Goal: Communication & Community: Participate in discussion

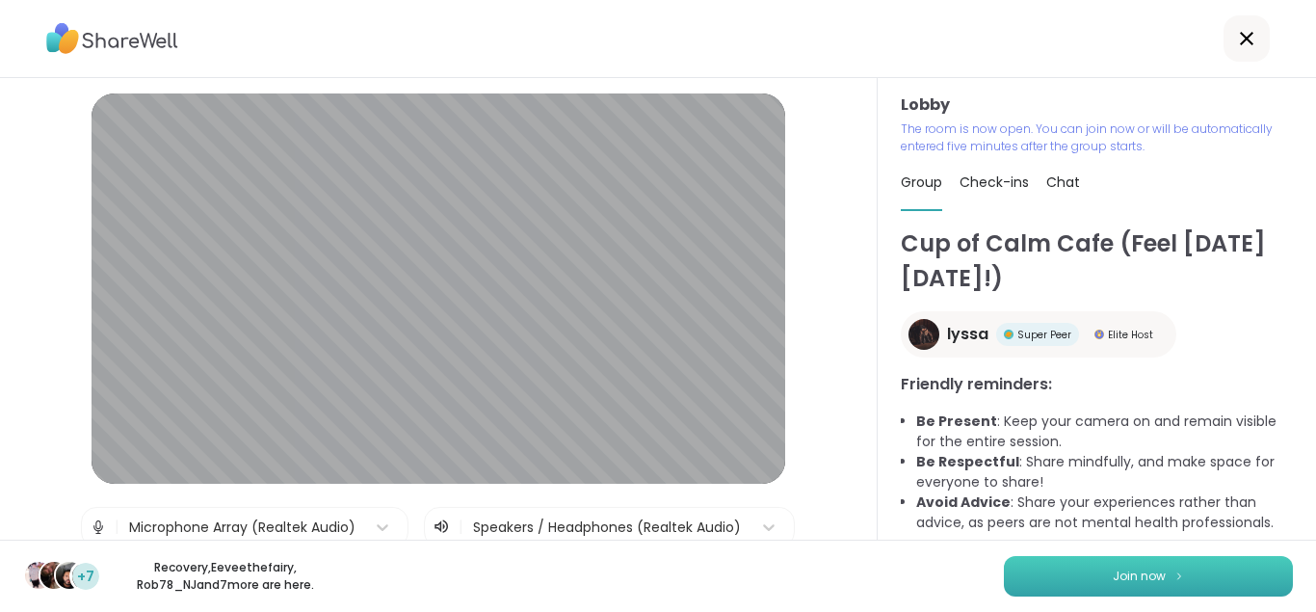
click at [1107, 564] on button "Join now" at bounding box center [1148, 576] width 289 height 40
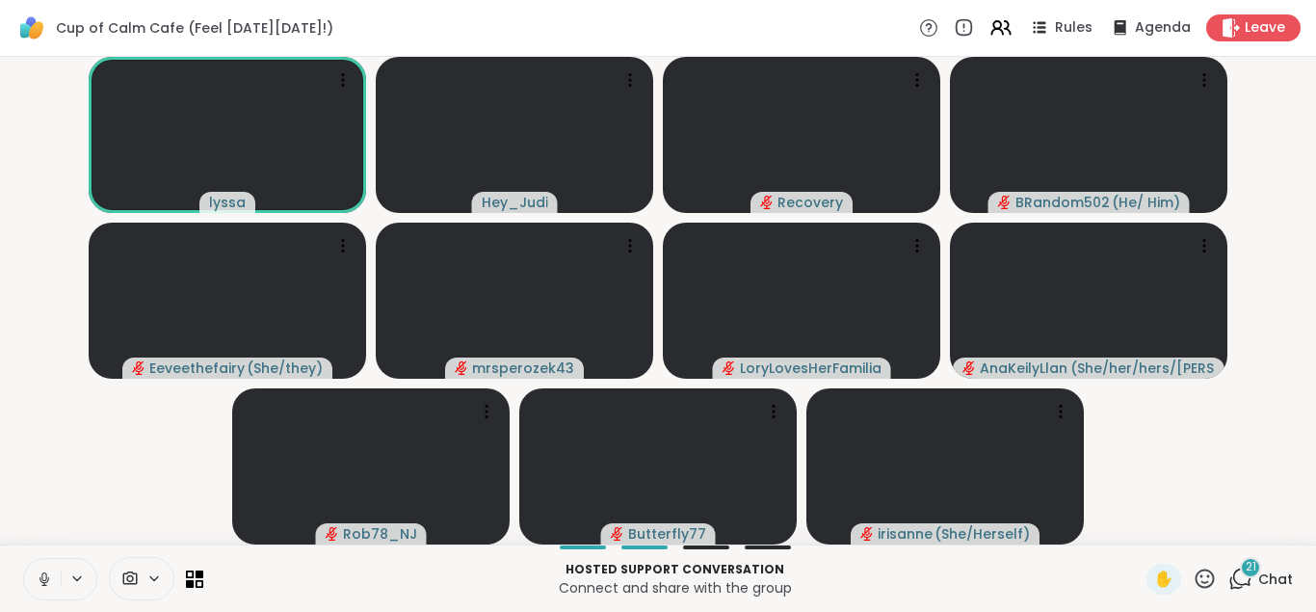
click at [39, 575] on icon at bounding box center [44, 578] width 17 height 17
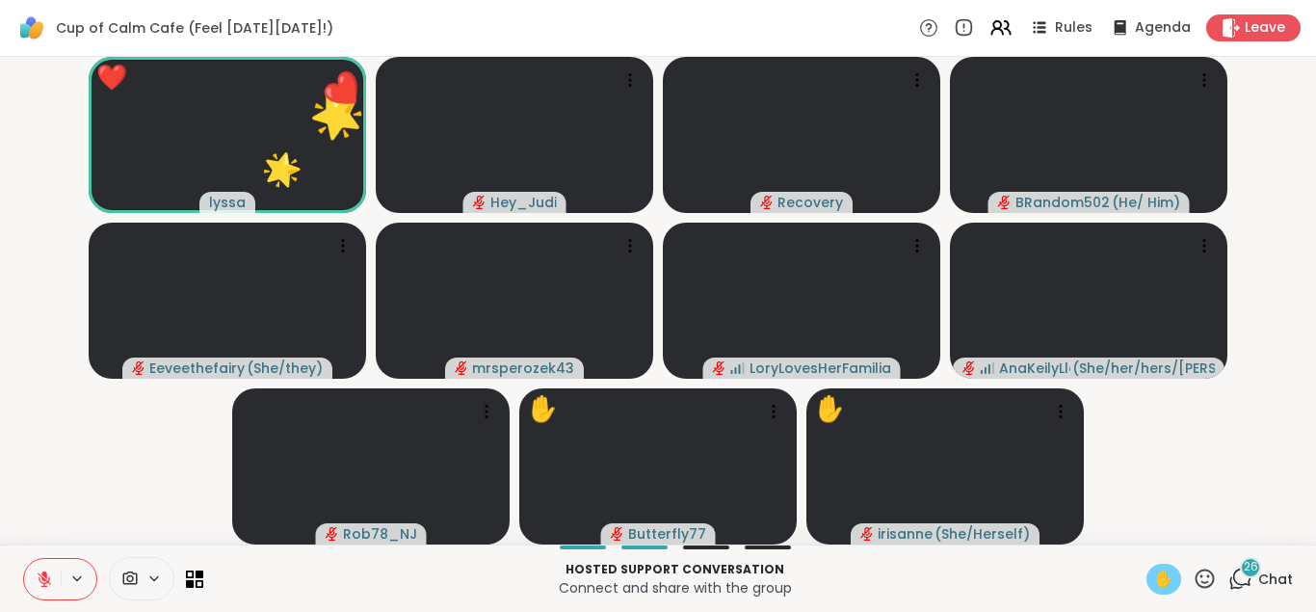
click at [1165, 580] on span "✋" at bounding box center [1163, 578] width 19 height 23
click at [55, 576] on button at bounding box center [42, 579] width 37 height 40
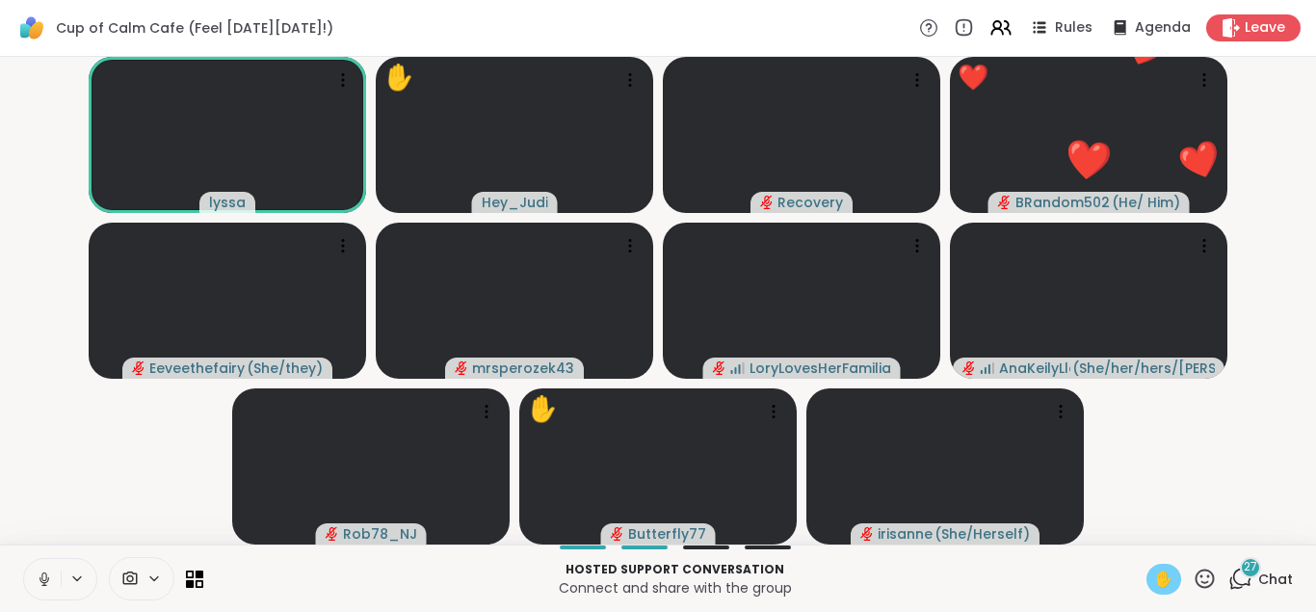
click at [41, 582] on icon at bounding box center [44, 579] width 10 height 6
click at [1161, 578] on span "✋" at bounding box center [1163, 578] width 19 height 23
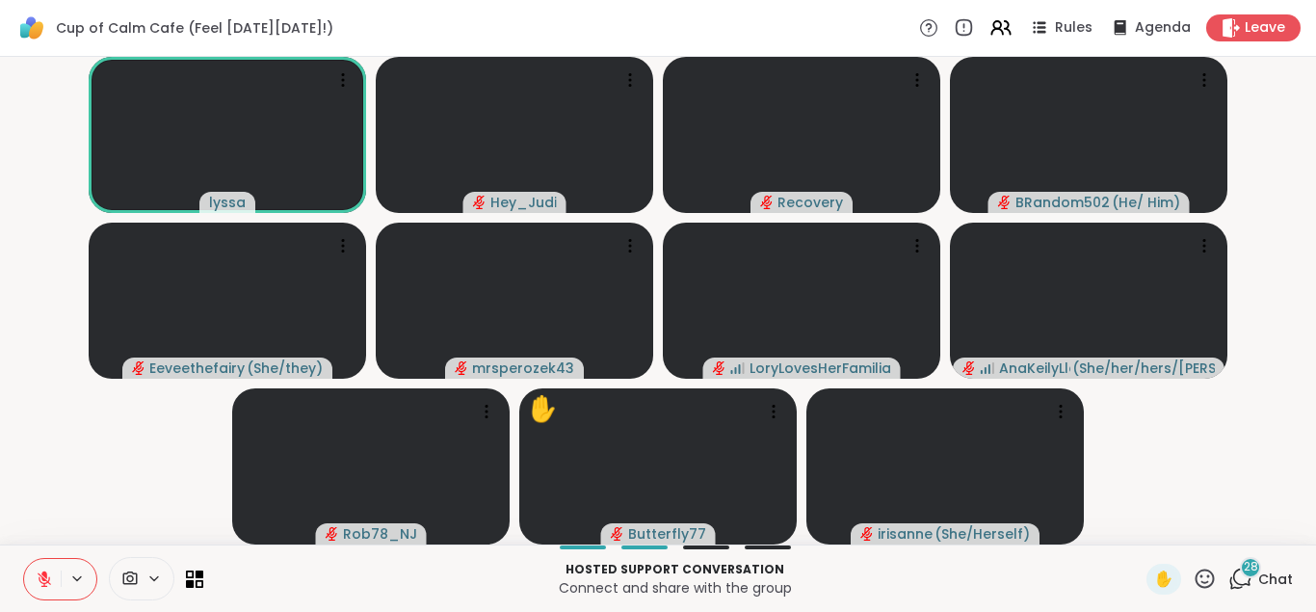
click at [1252, 577] on div "28" at bounding box center [1250, 567] width 21 height 21
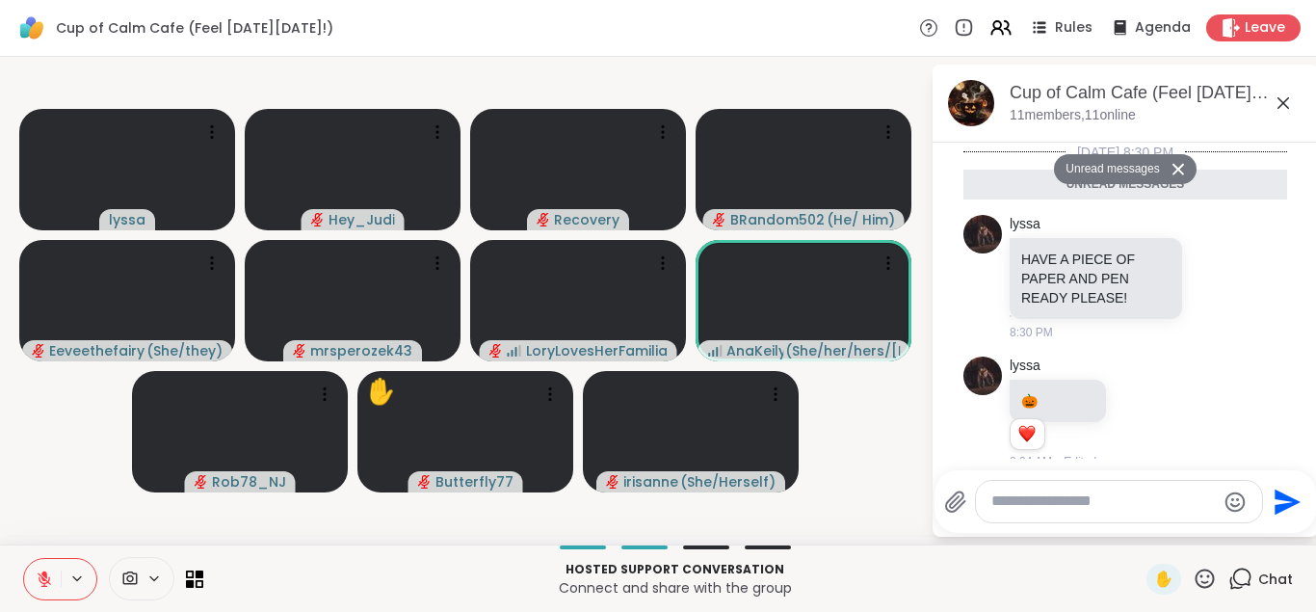
scroll to position [5955, 0]
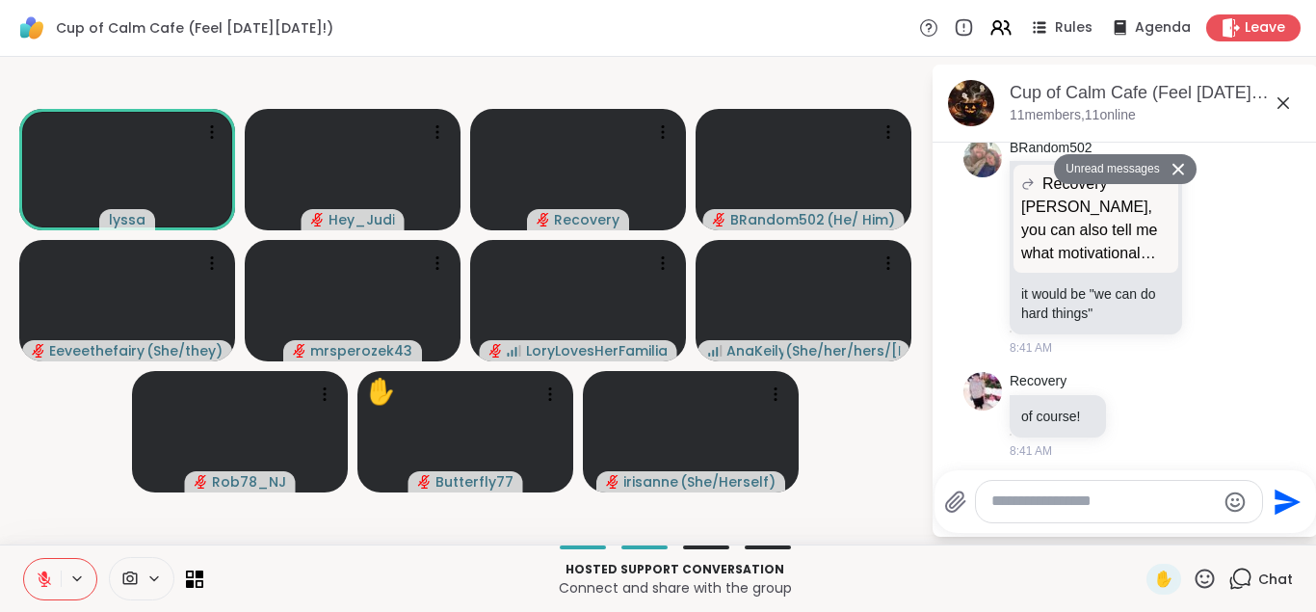
click at [1142, 168] on button "Unread messages" at bounding box center [1109, 169] width 111 height 31
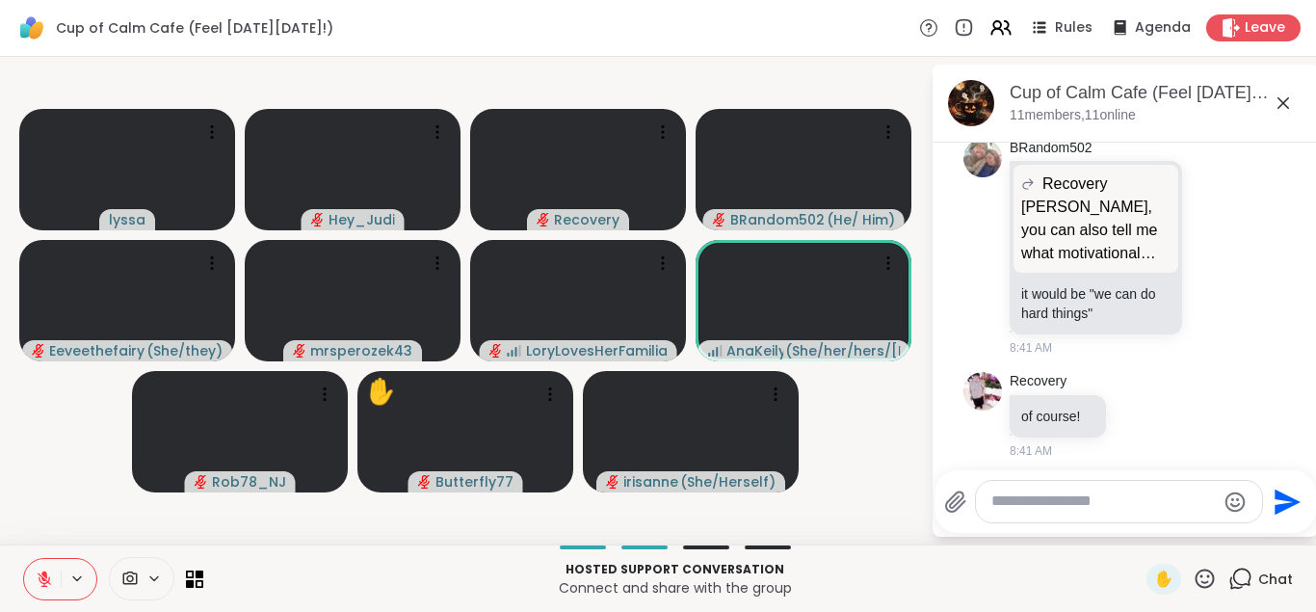
scroll to position [0, 0]
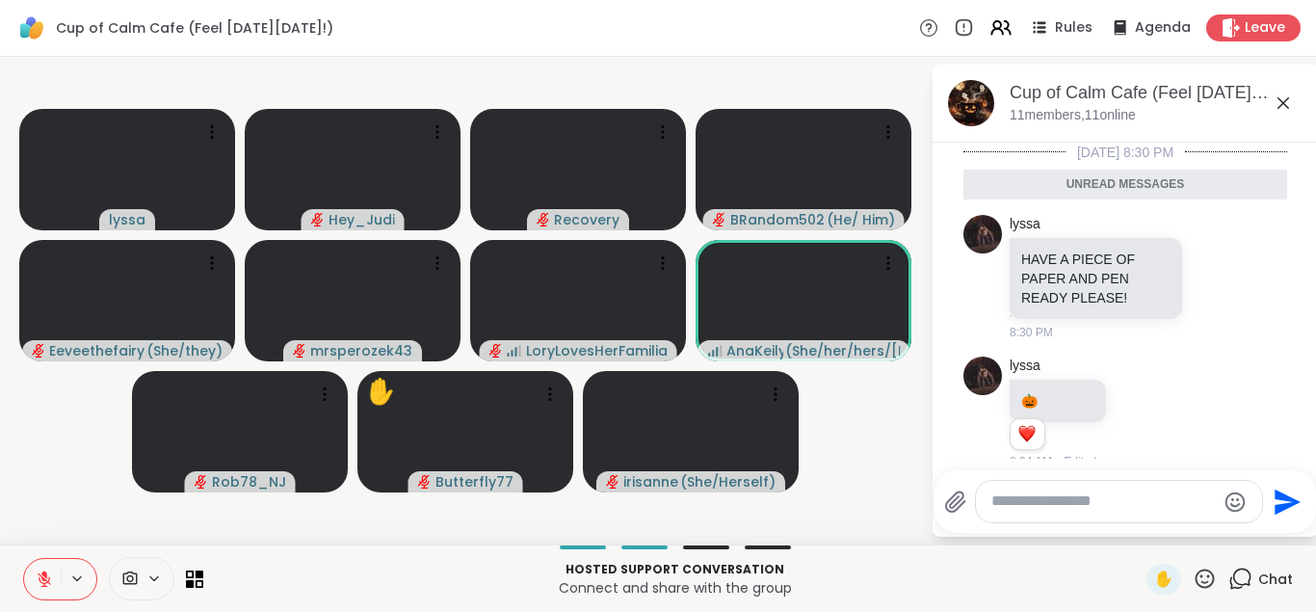
click at [1284, 103] on icon at bounding box center [1283, 103] width 12 height 12
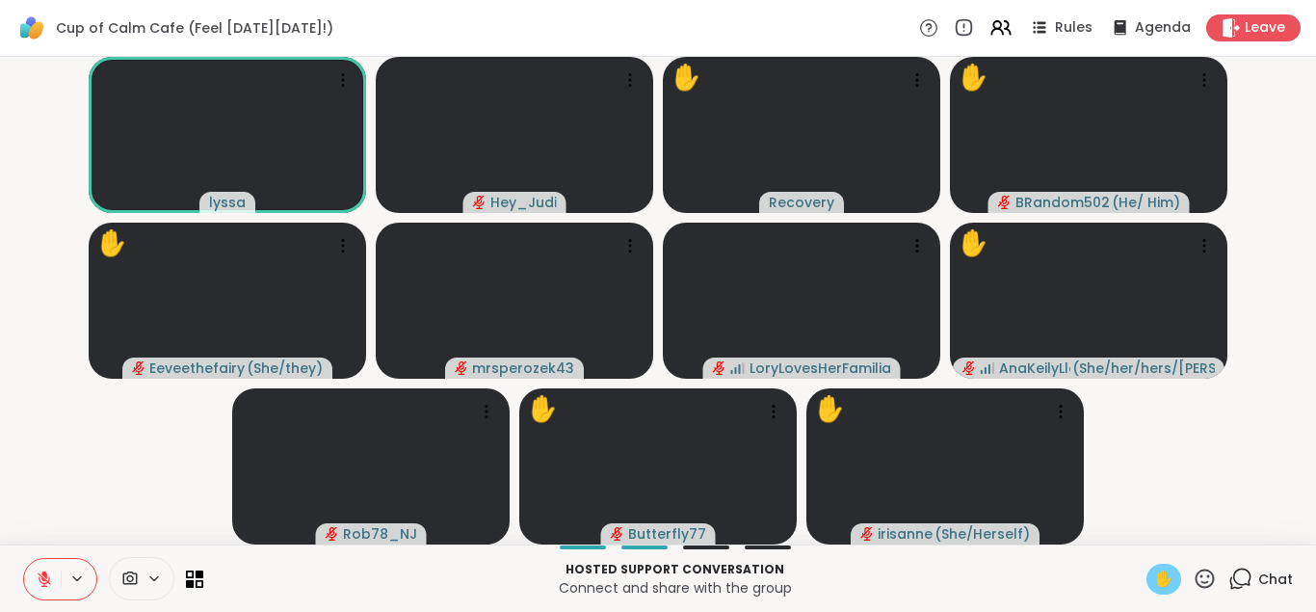
click at [1167, 570] on span "✋" at bounding box center [1163, 578] width 19 height 23
click at [1242, 573] on icon at bounding box center [1240, 578] width 24 height 24
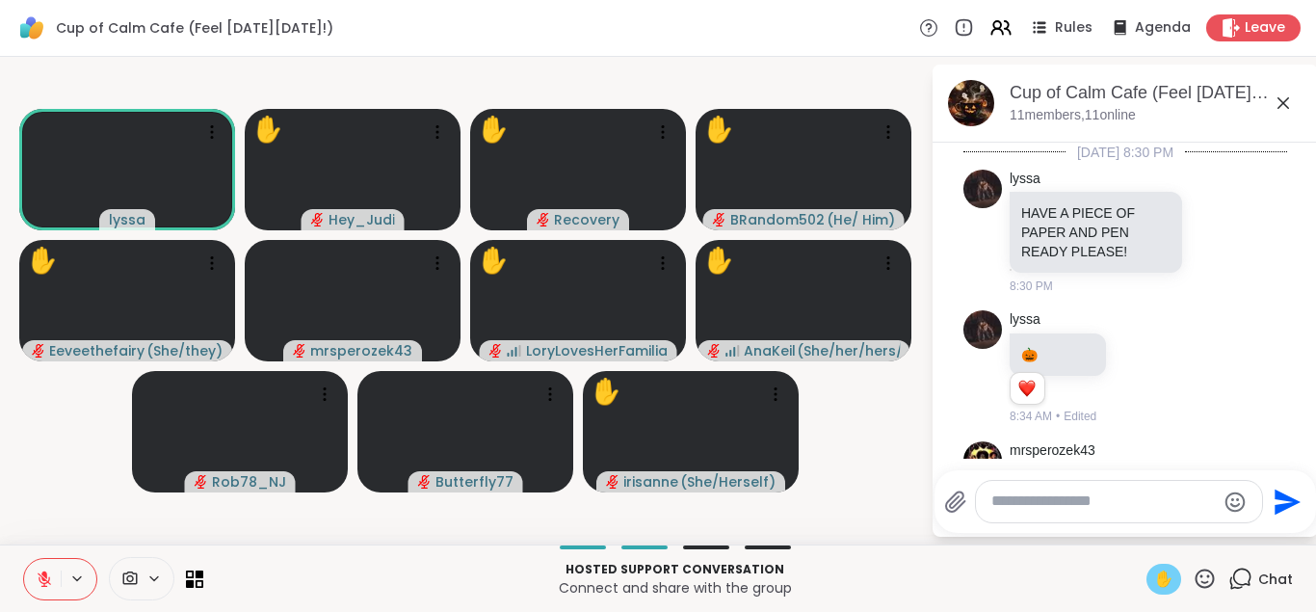
scroll to position [5909, 0]
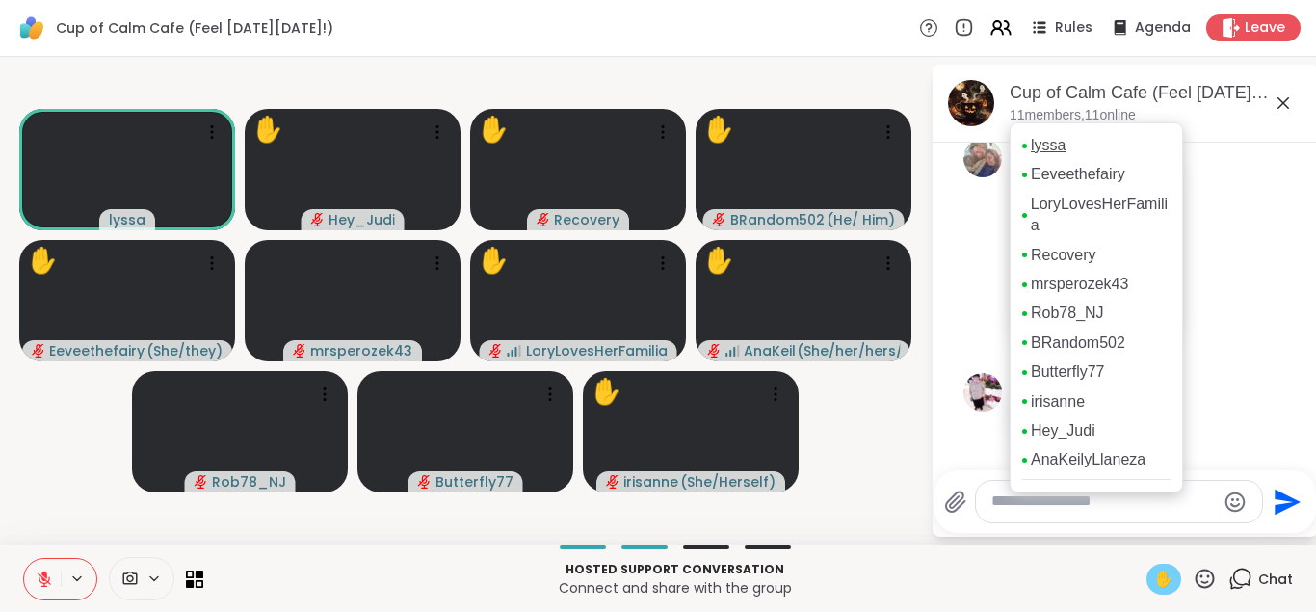
click at [1046, 149] on link "lyssa" at bounding box center [1048, 145] width 35 height 21
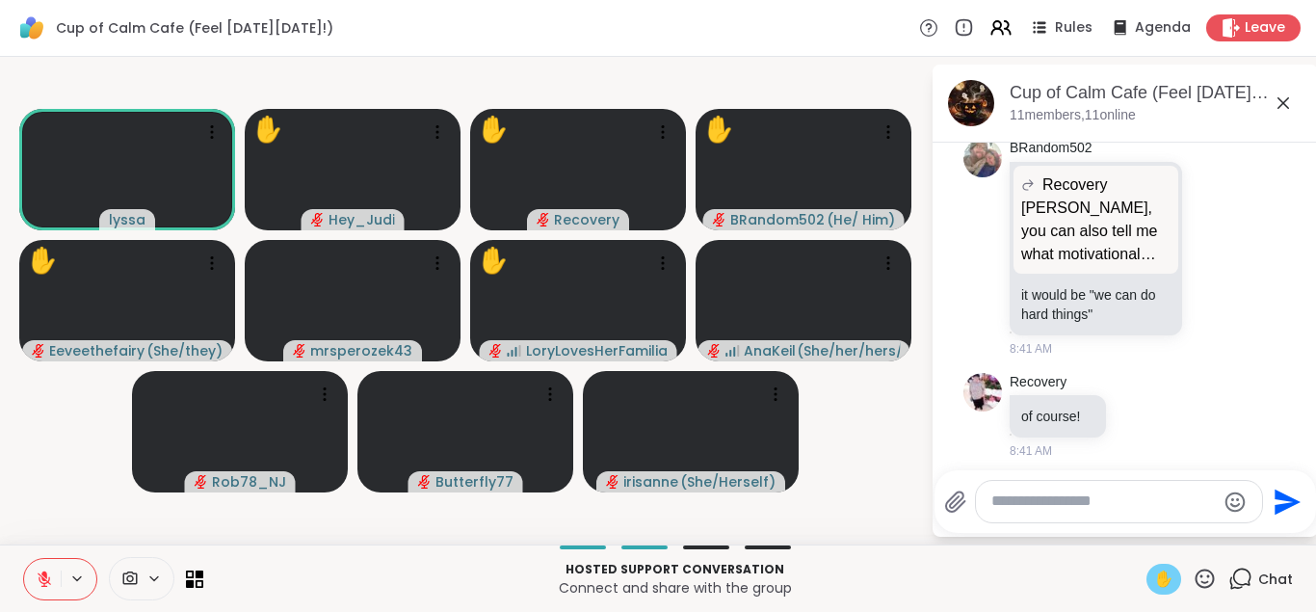
click at [1154, 576] on span "✋" at bounding box center [1163, 578] width 19 height 23
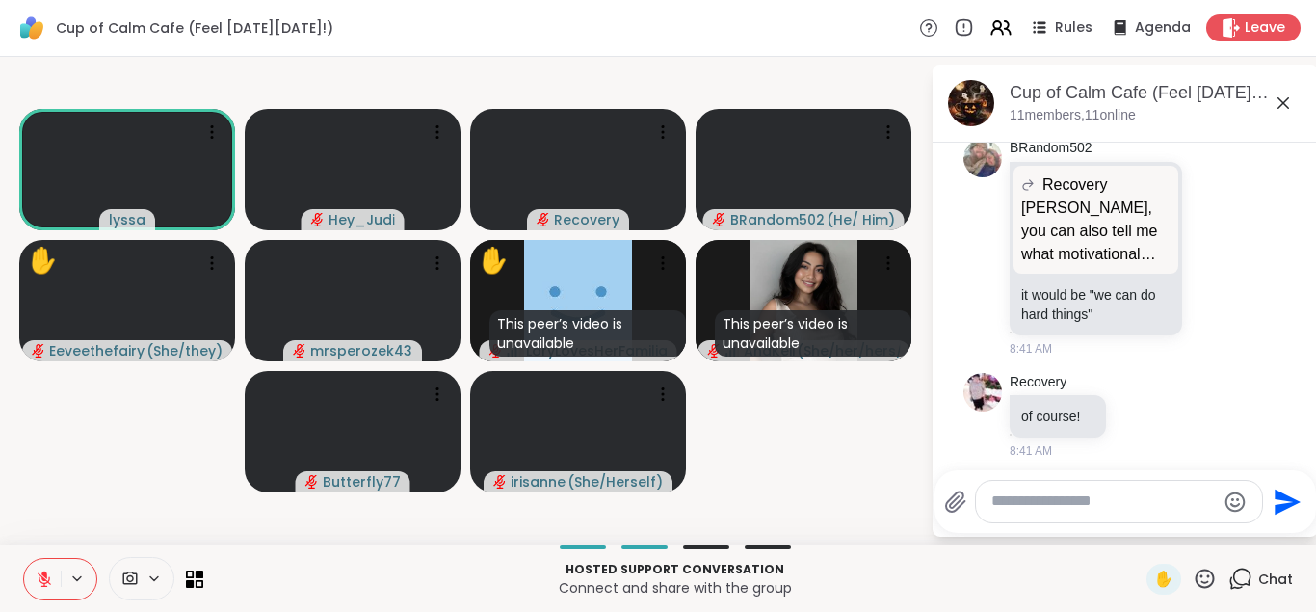
scroll to position [5937, 0]
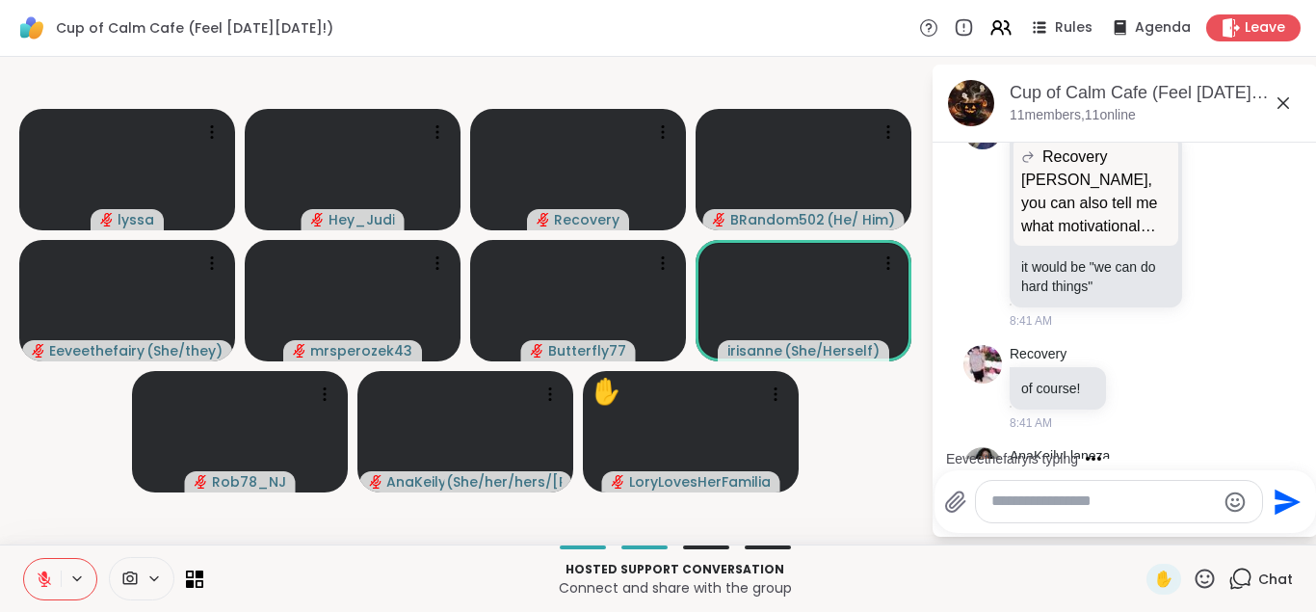
click at [1206, 581] on icon at bounding box center [1204, 578] width 24 height 24
click at [1138, 524] on span "❤️" at bounding box center [1147, 527] width 19 height 23
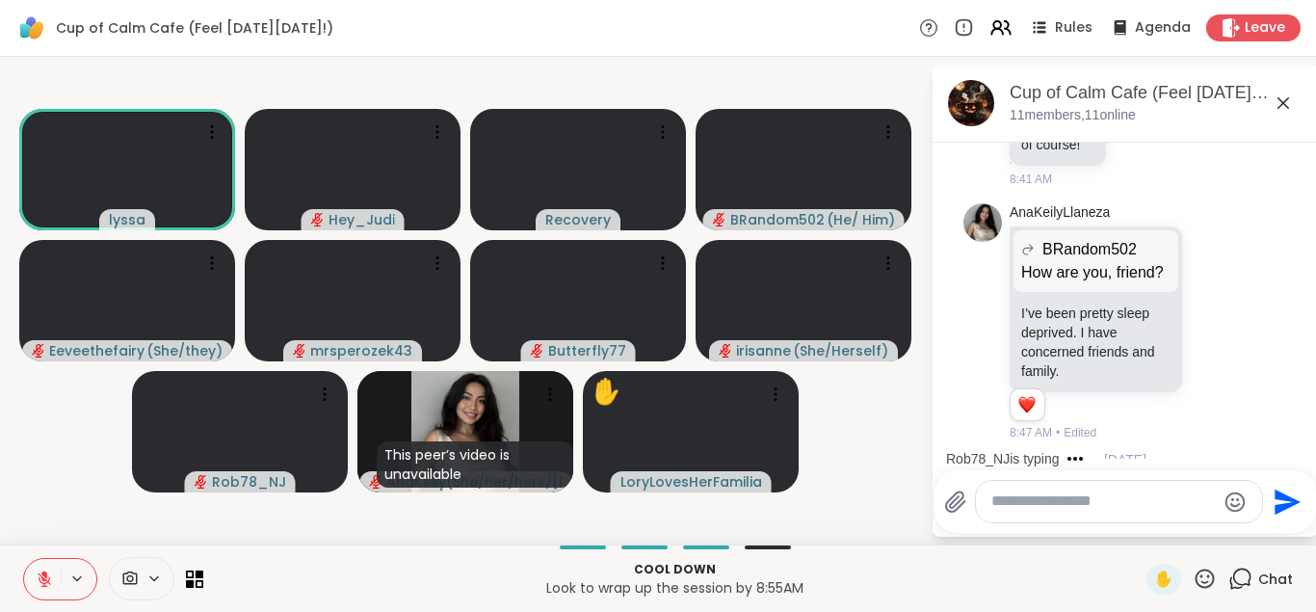
scroll to position [6284, 0]
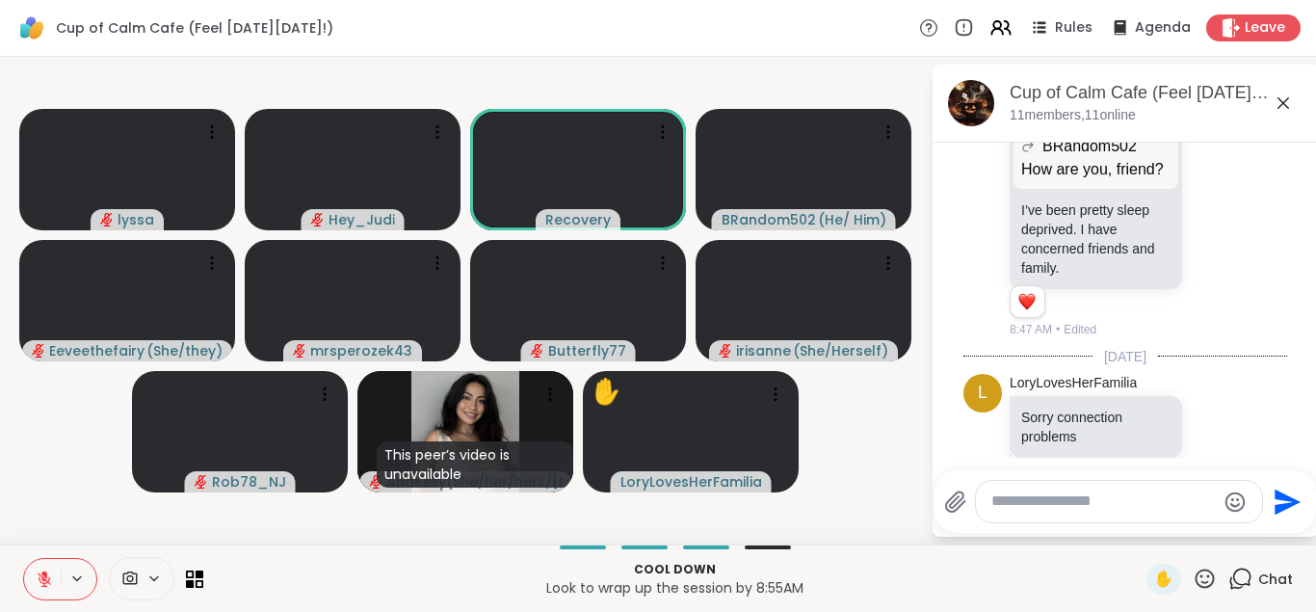
click at [1196, 577] on icon at bounding box center [1204, 577] width 19 height 19
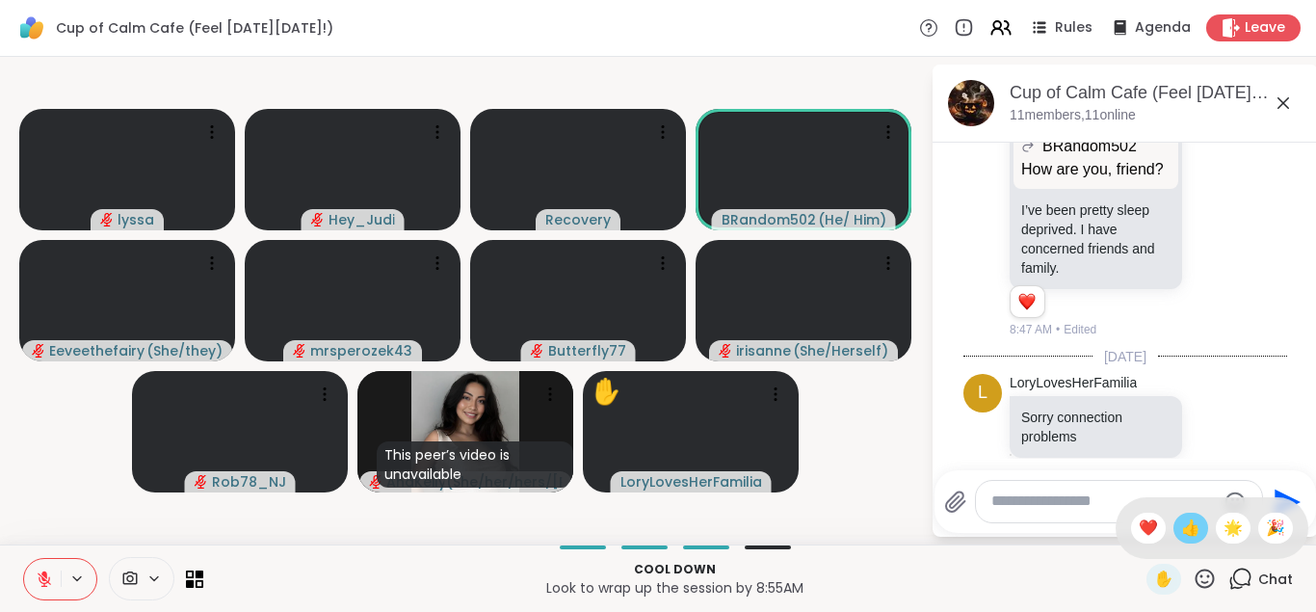
click at [1182, 527] on span "👍" at bounding box center [1190, 527] width 19 height 23
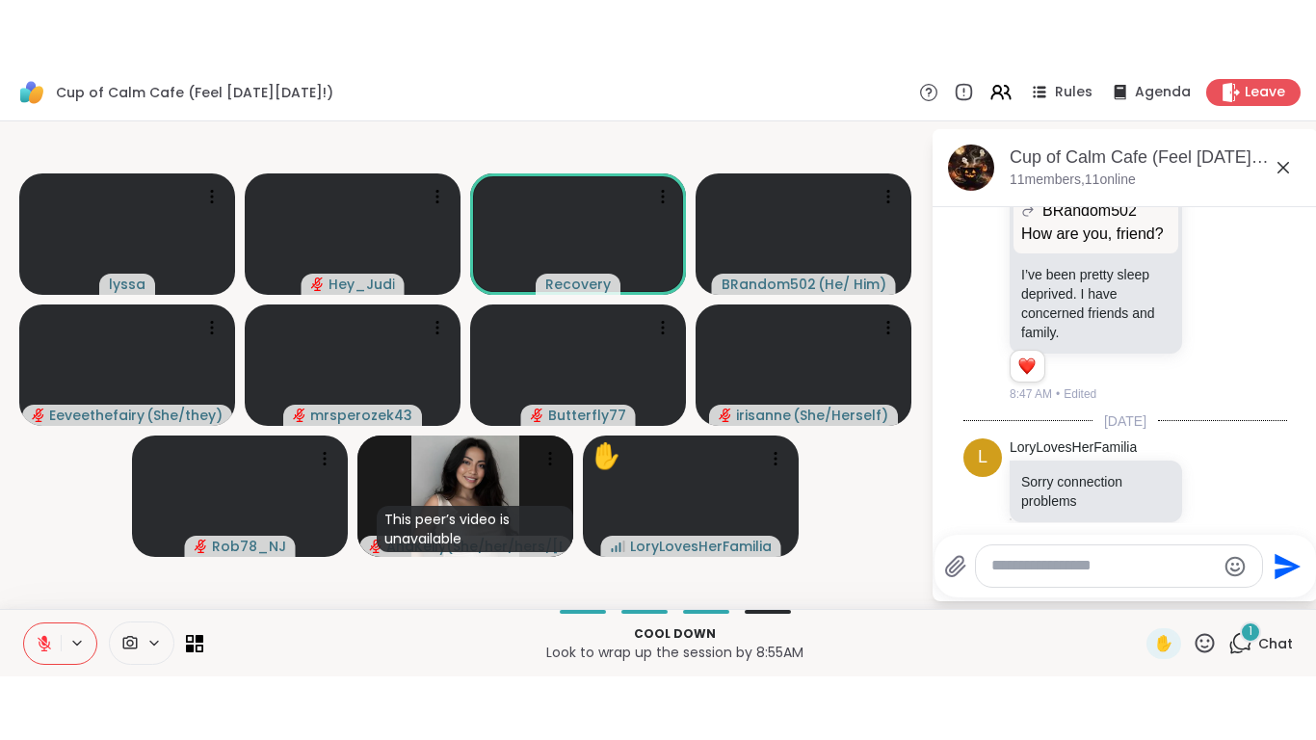
scroll to position [6957, 0]
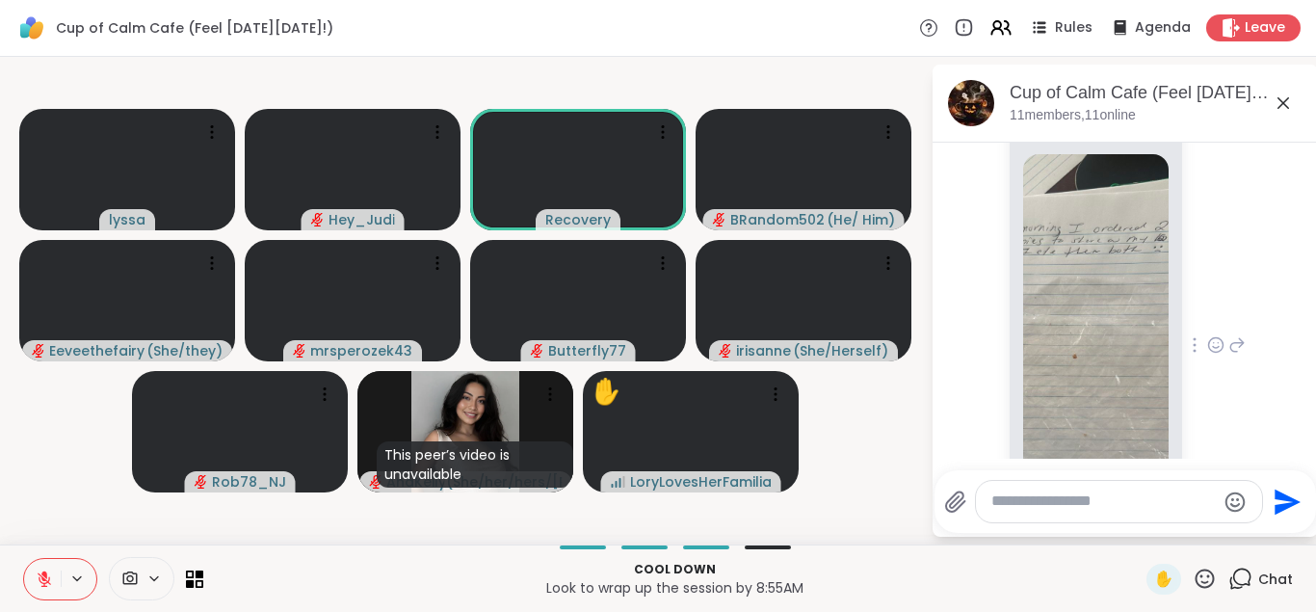
click at [1130, 331] on img at bounding box center [1095, 383] width 145 height 458
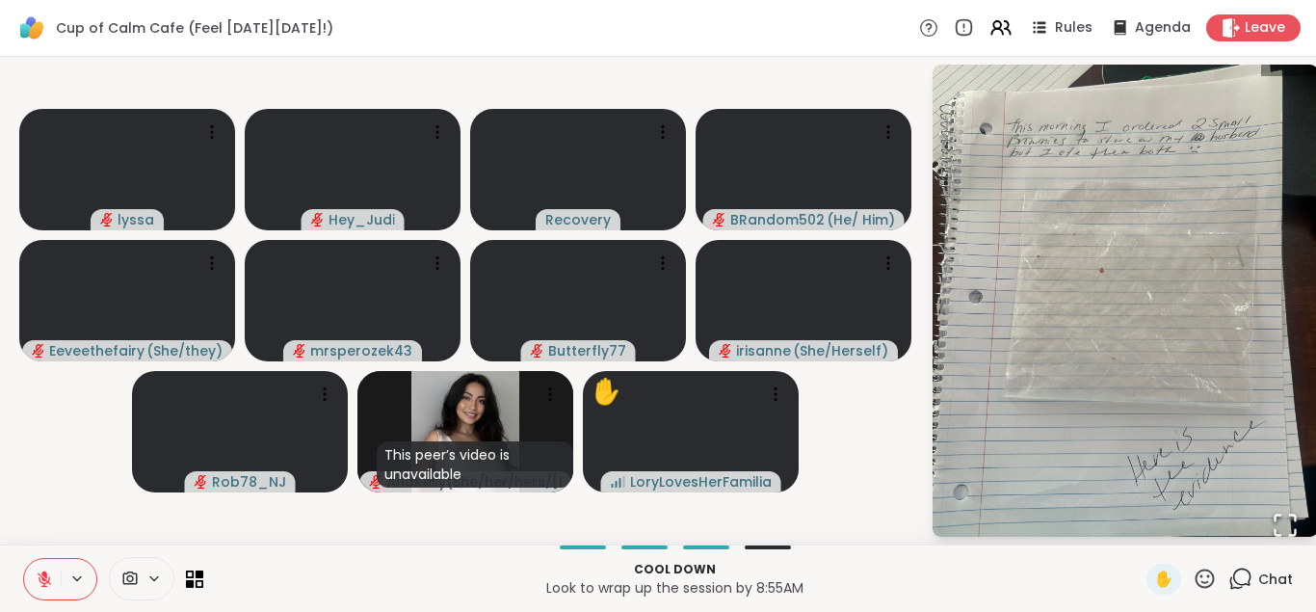
click at [1239, 153] on img "Go to Slide 1" at bounding box center [1124, 299] width 385 height 513
click at [1283, 522] on icon "Open Fullscreen" at bounding box center [1284, 524] width 27 height 27
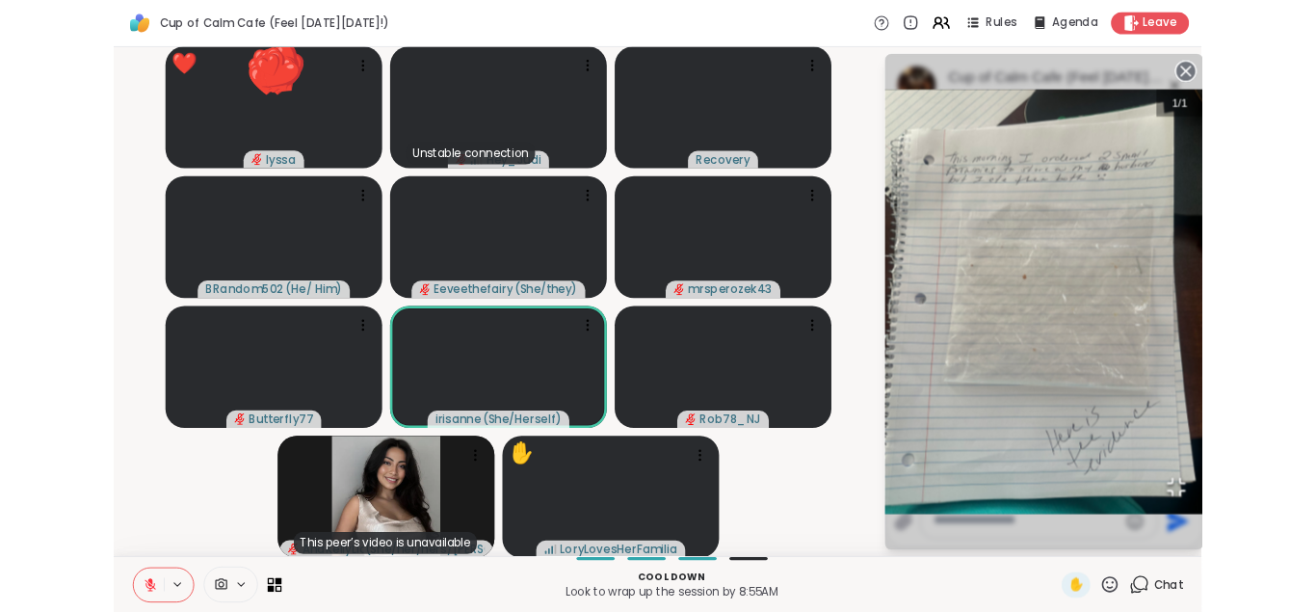
scroll to position [6932, 0]
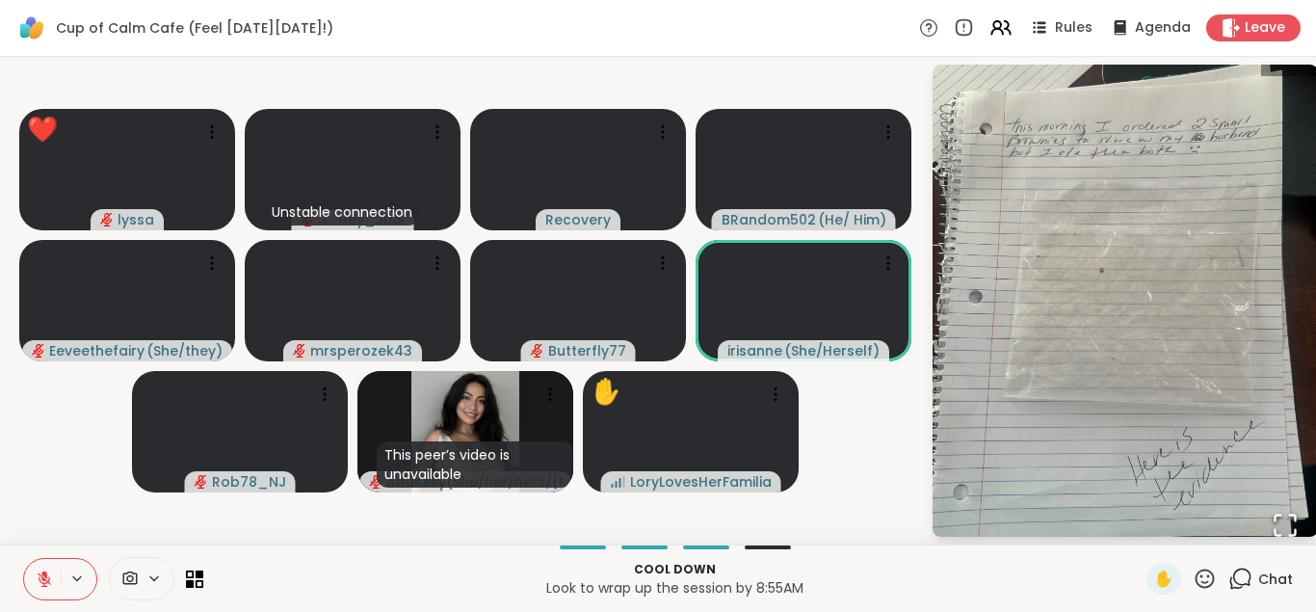
click at [1234, 584] on icon at bounding box center [1240, 578] width 24 height 24
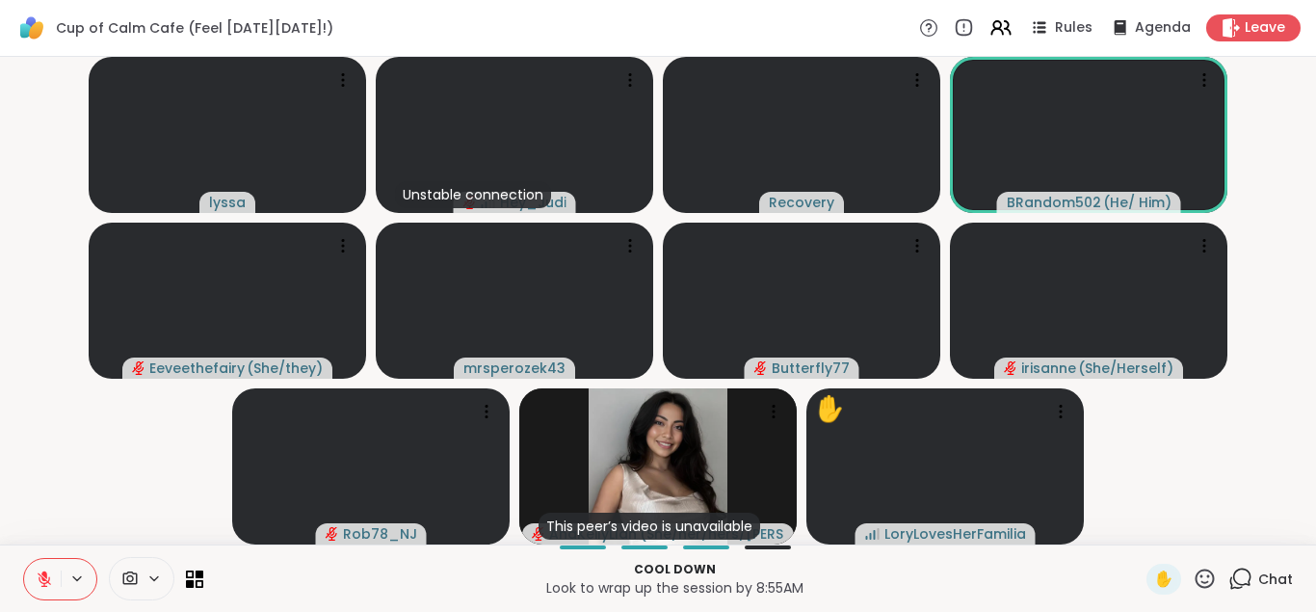
click at [1241, 579] on icon at bounding box center [1240, 578] width 24 height 24
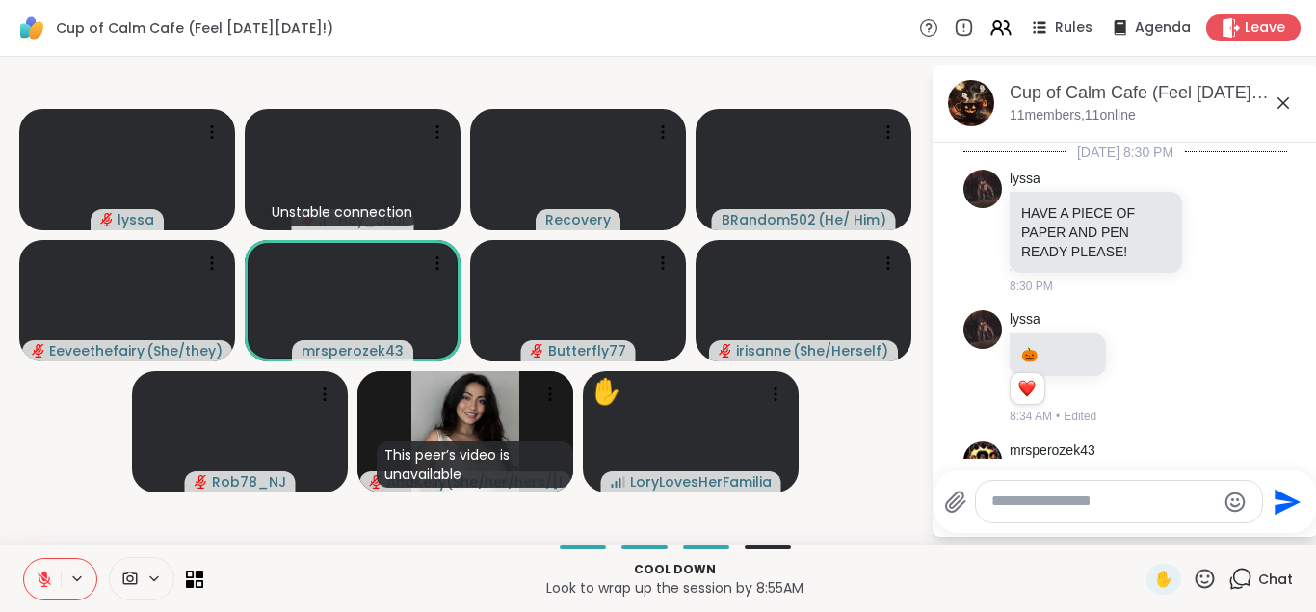
scroll to position [7041, 0]
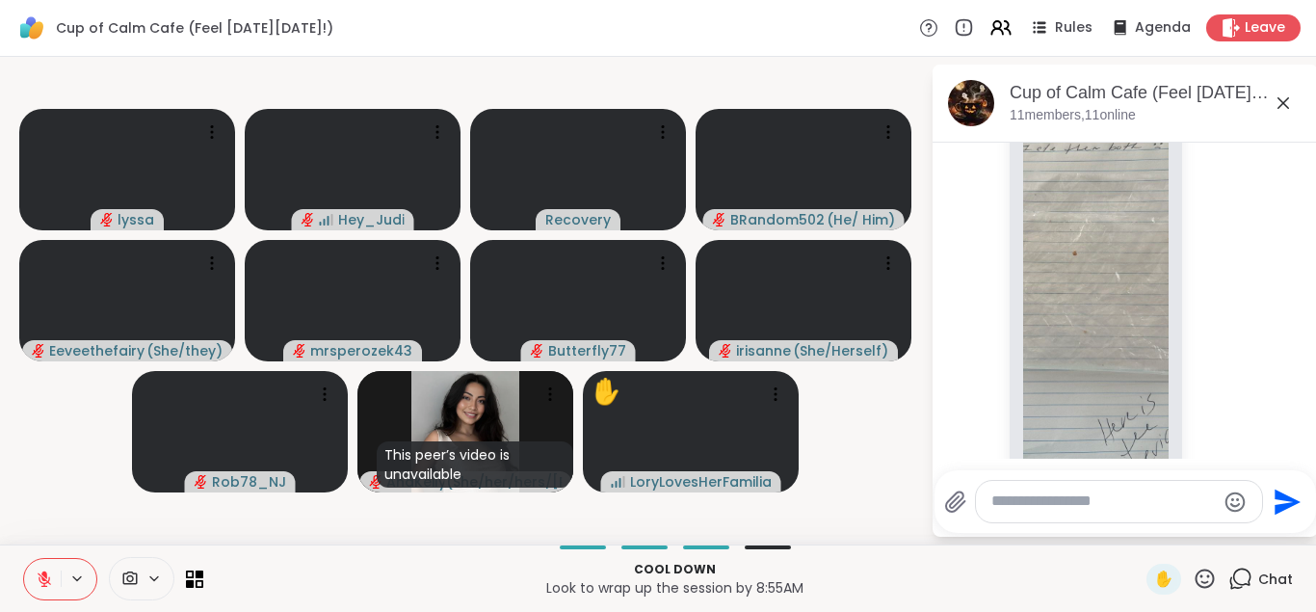
click at [42, 582] on icon at bounding box center [44, 578] width 17 height 17
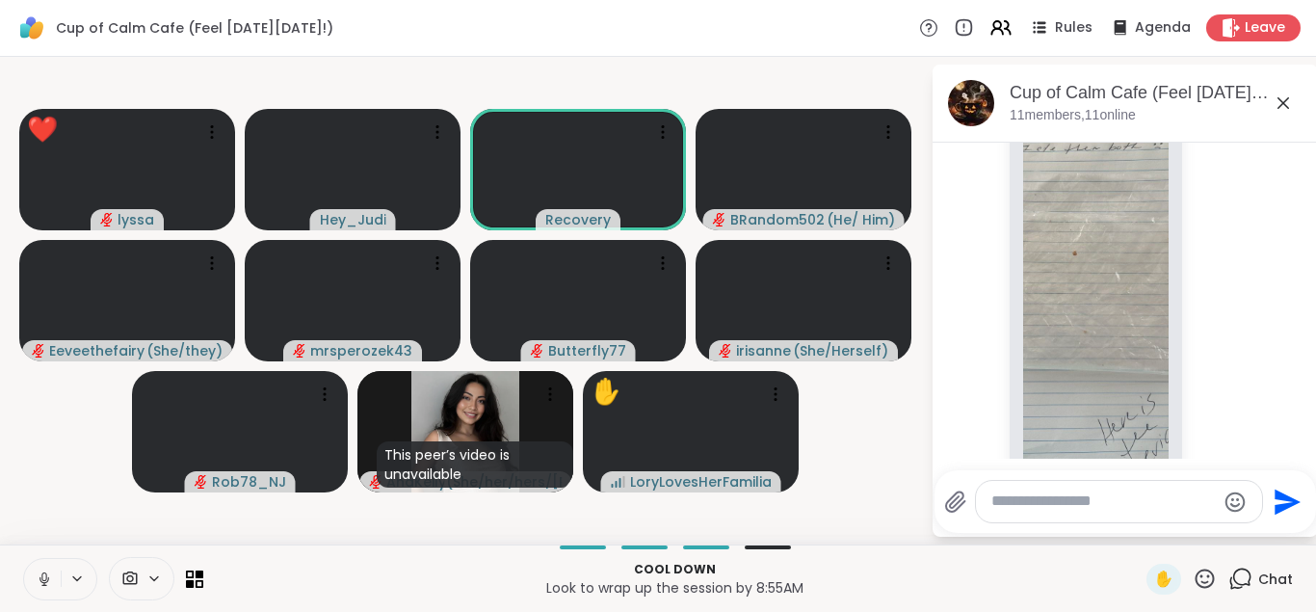
click at [41, 574] on icon at bounding box center [44, 578] width 17 height 17
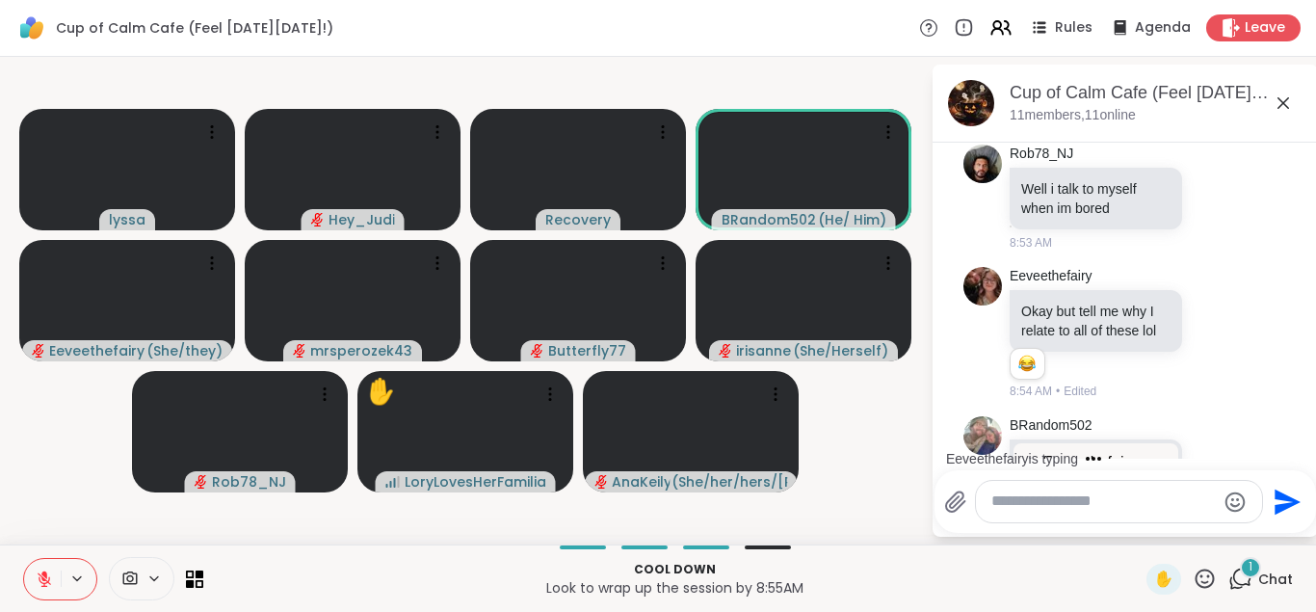
scroll to position [7696, 0]
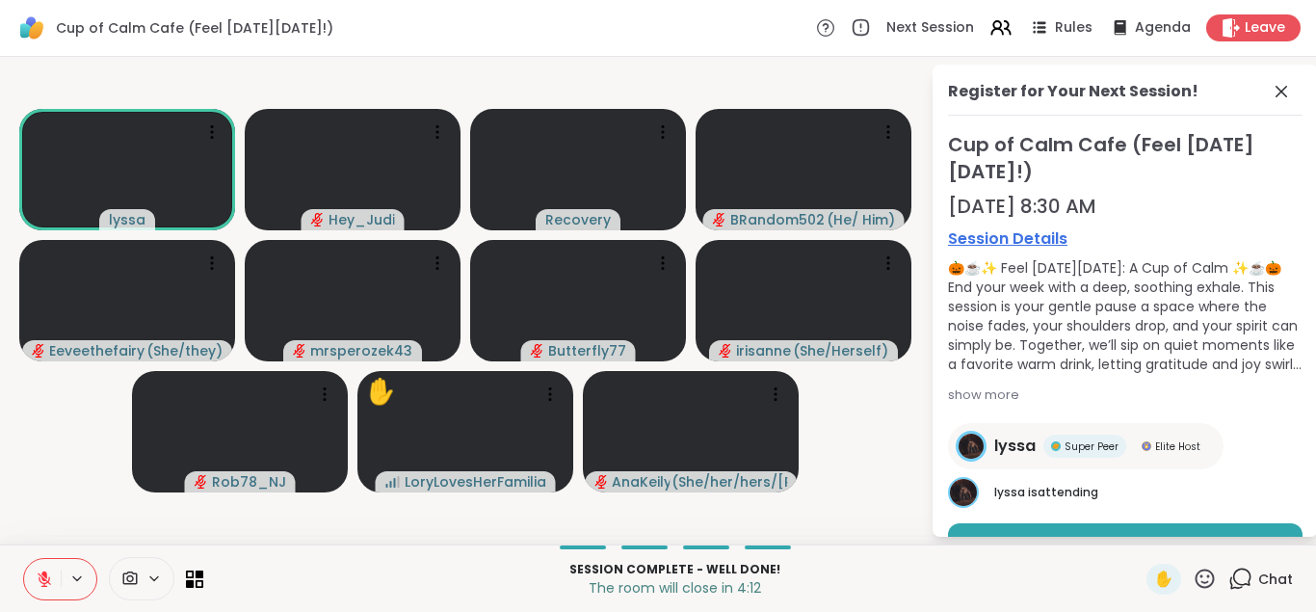
click at [1287, 252] on div "Session Details 🎃☕✨ Feel Good Friday: A Cup of Calm ✨☕🎃 End your week with a de…" at bounding box center [1125, 317] width 354 height 181
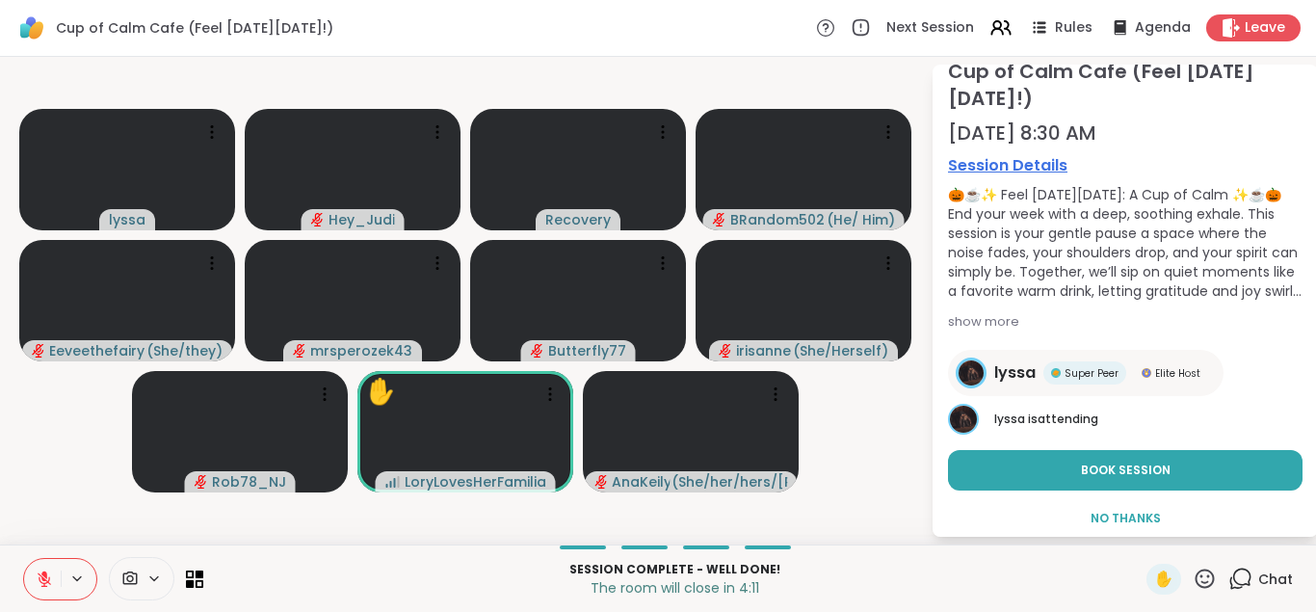
scroll to position [92, 0]
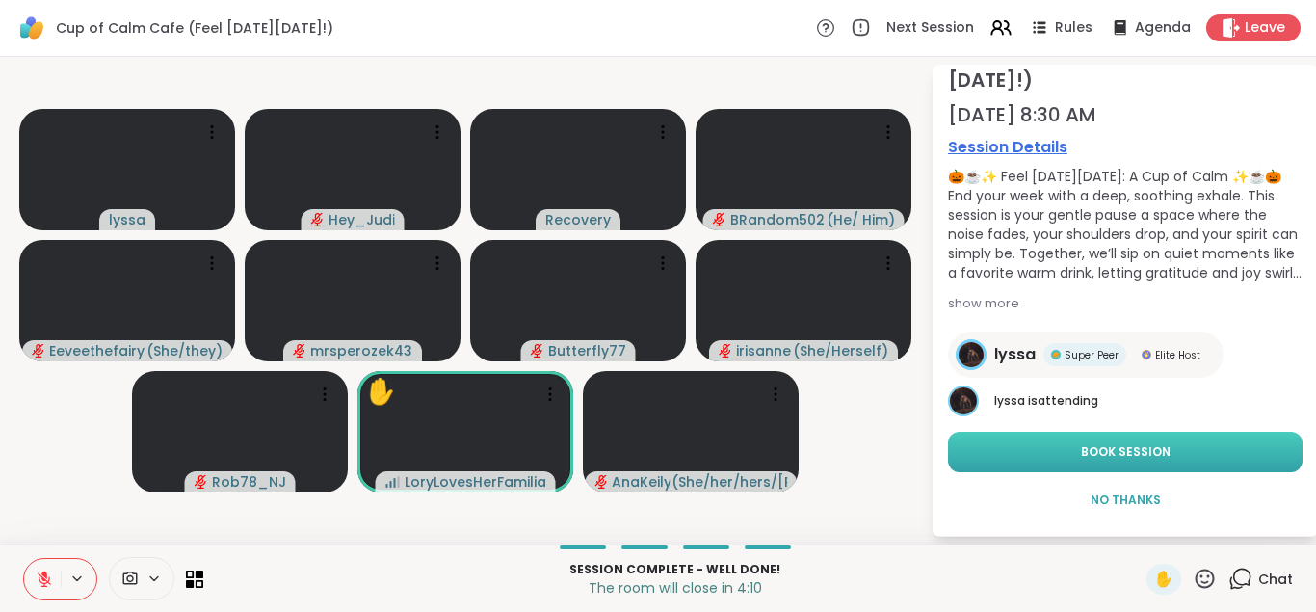
click at [1128, 456] on span "Book Session" at bounding box center [1126, 451] width 90 height 17
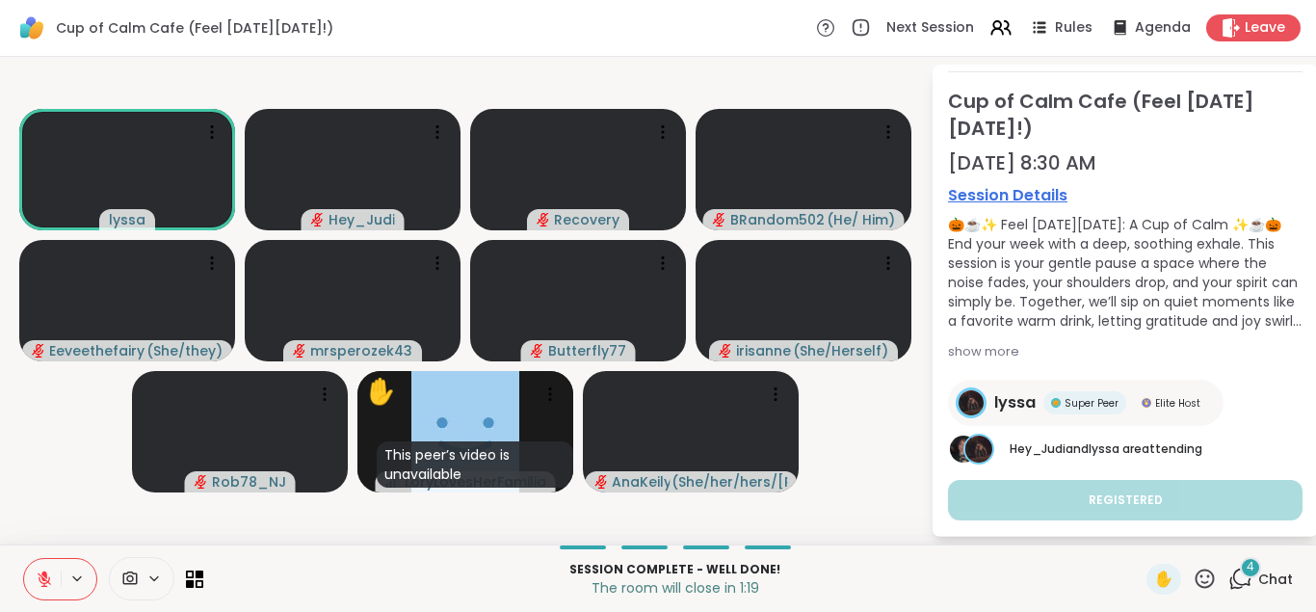
click at [1240, 569] on icon at bounding box center [1242, 576] width 18 height 17
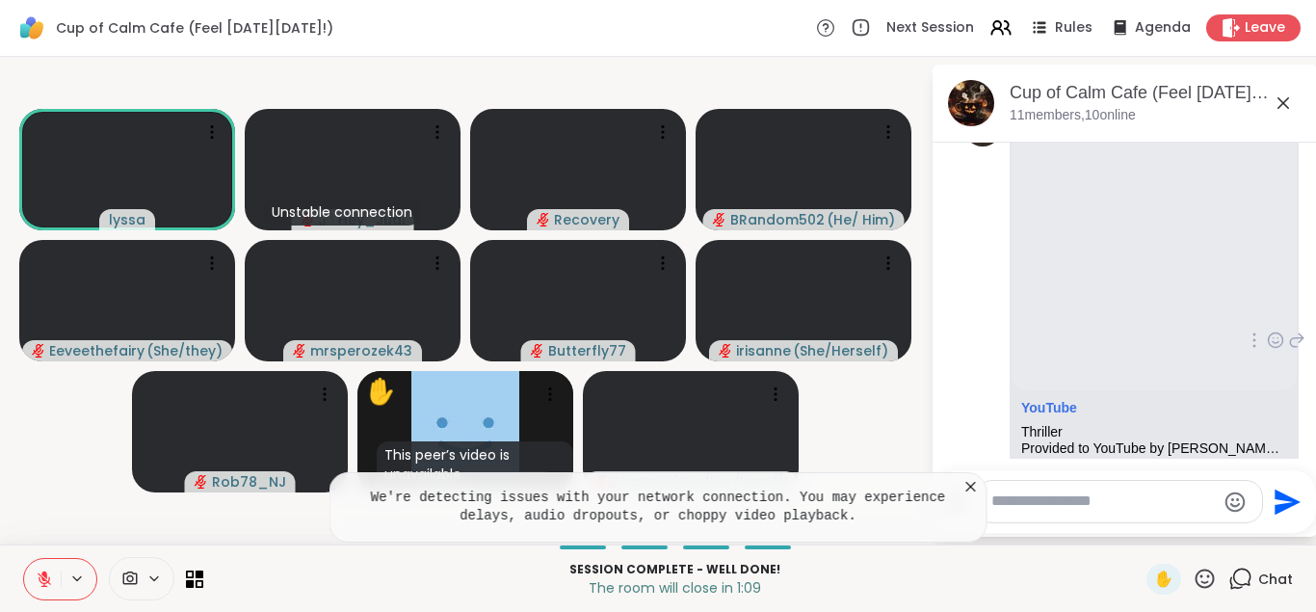
scroll to position [8677, 0]
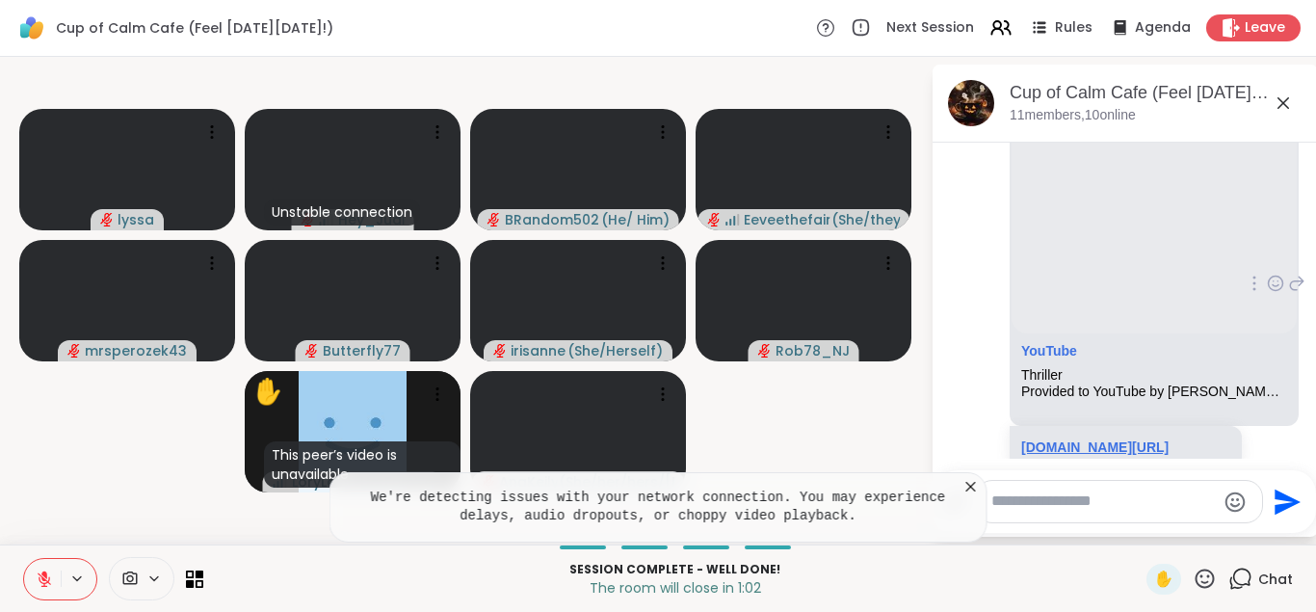
click at [1097, 439] on link "youtu.be/Z85lxckrtzg?si=ioJx6byER5mWoo30" at bounding box center [1094, 446] width 147 height 15
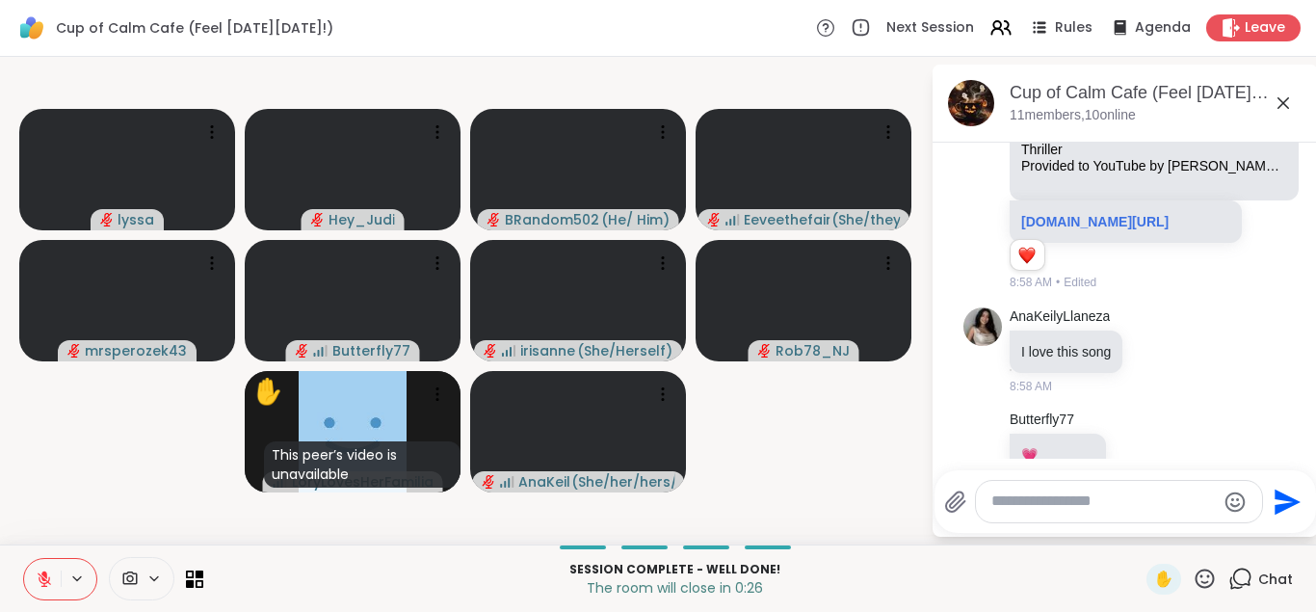
scroll to position [9005, 0]
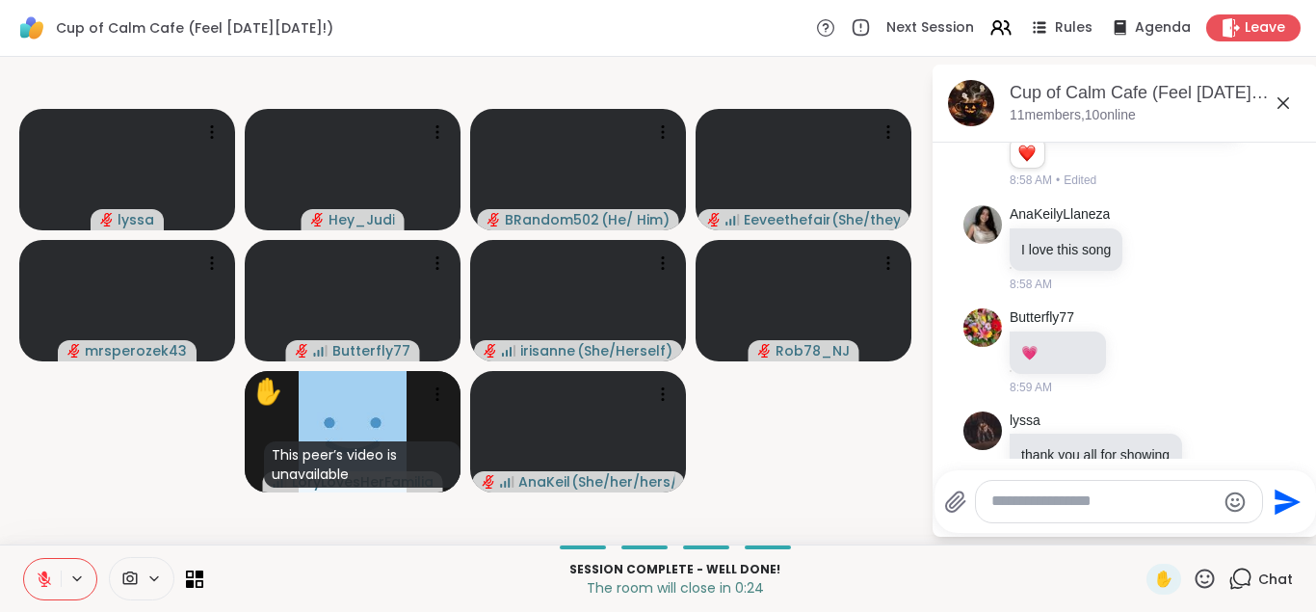
click at [1090, 497] on textarea "Type your message" at bounding box center [1103, 501] width 224 height 20
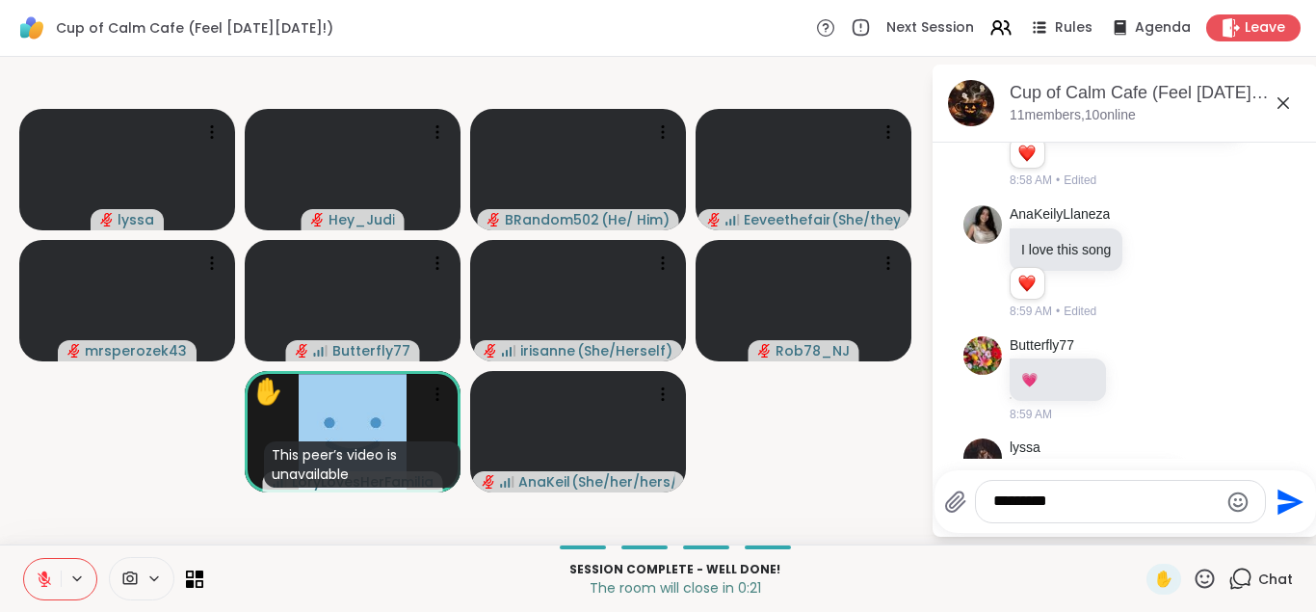
scroll to position [9032, 0]
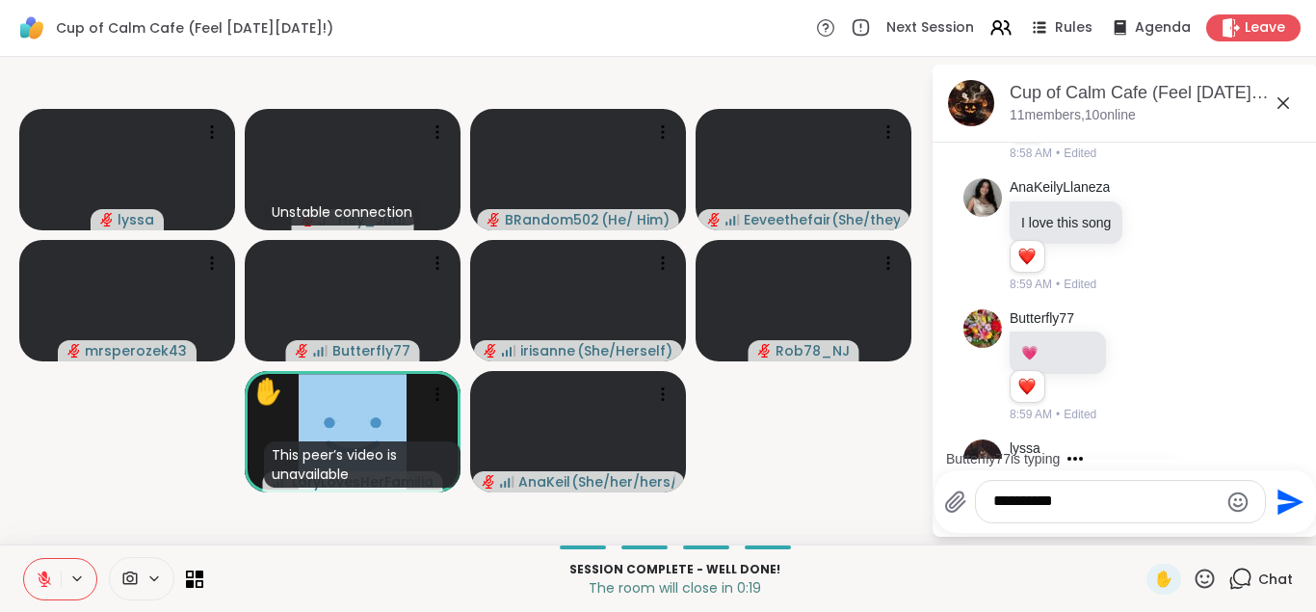
type textarea "**********"
click at [1232, 503] on icon "Emoji picker" at bounding box center [1237, 501] width 23 height 23
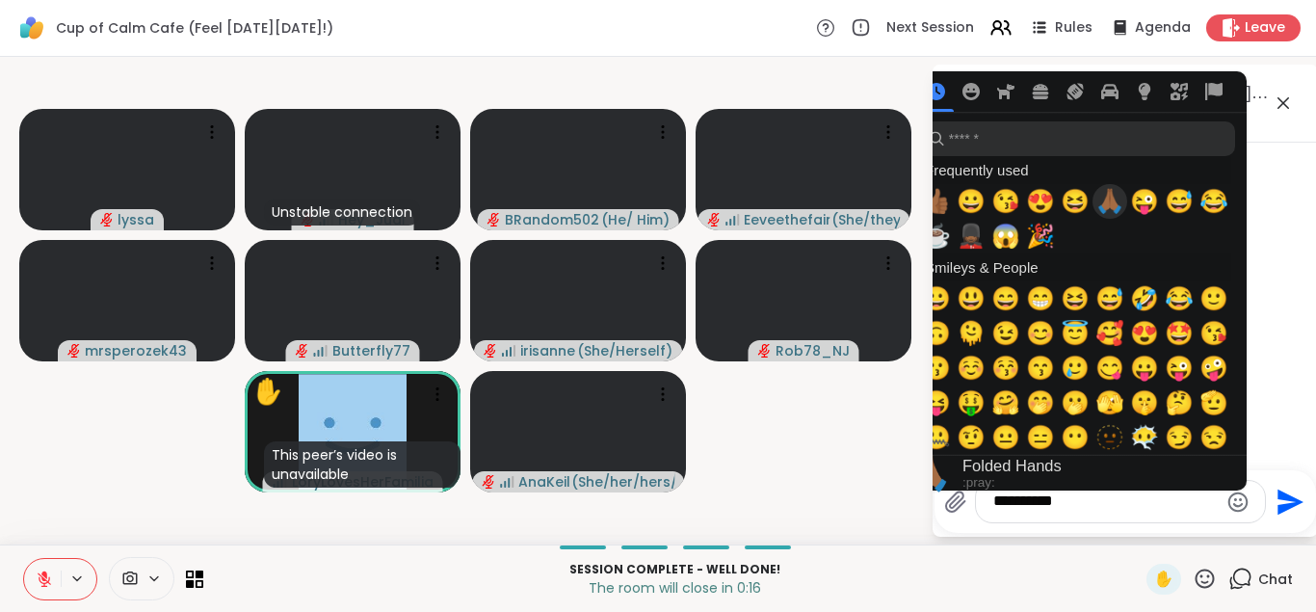
click at [1106, 201] on span "🙏🏾" at bounding box center [1109, 201] width 29 height 27
click at [1291, 502] on icon "Send" at bounding box center [1287, 501] width 31 height 31
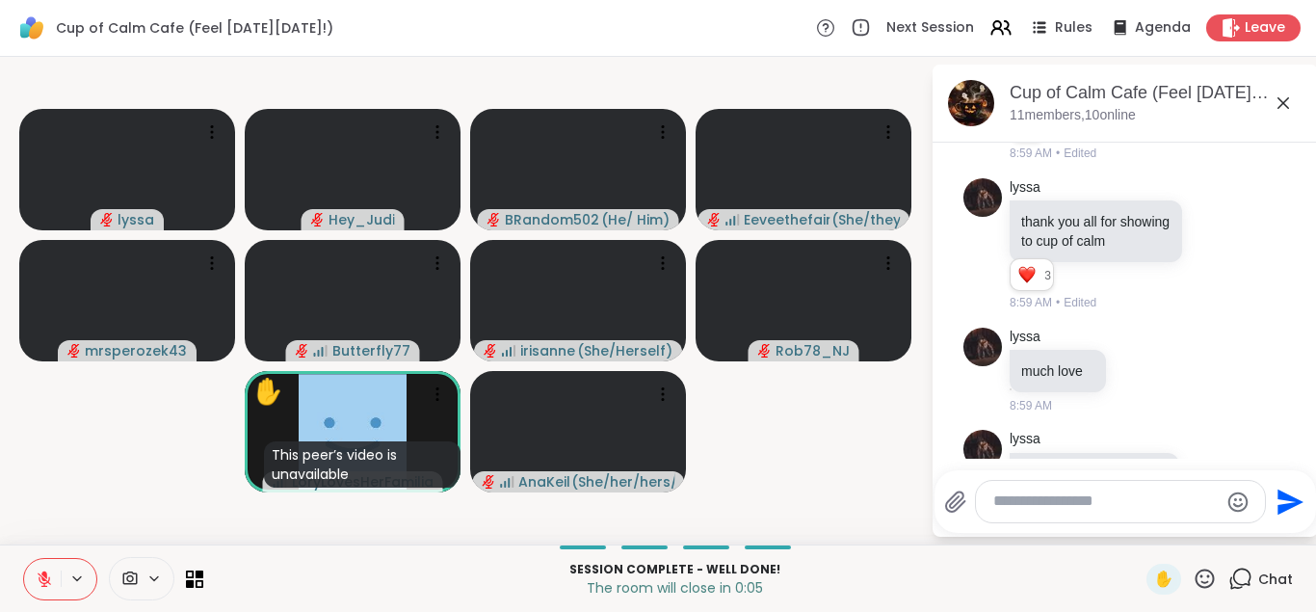
scroll to position [9415, 0]
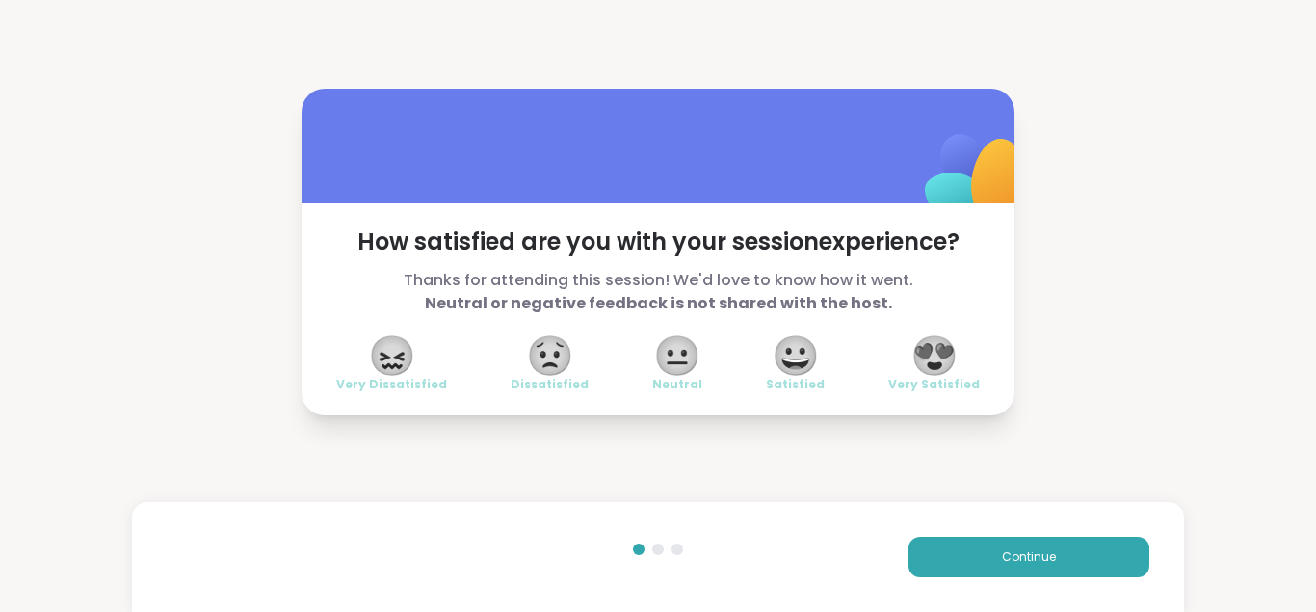
click at [937, 362] on span "😍" at bounding box center [934, 355] width 48 height 35
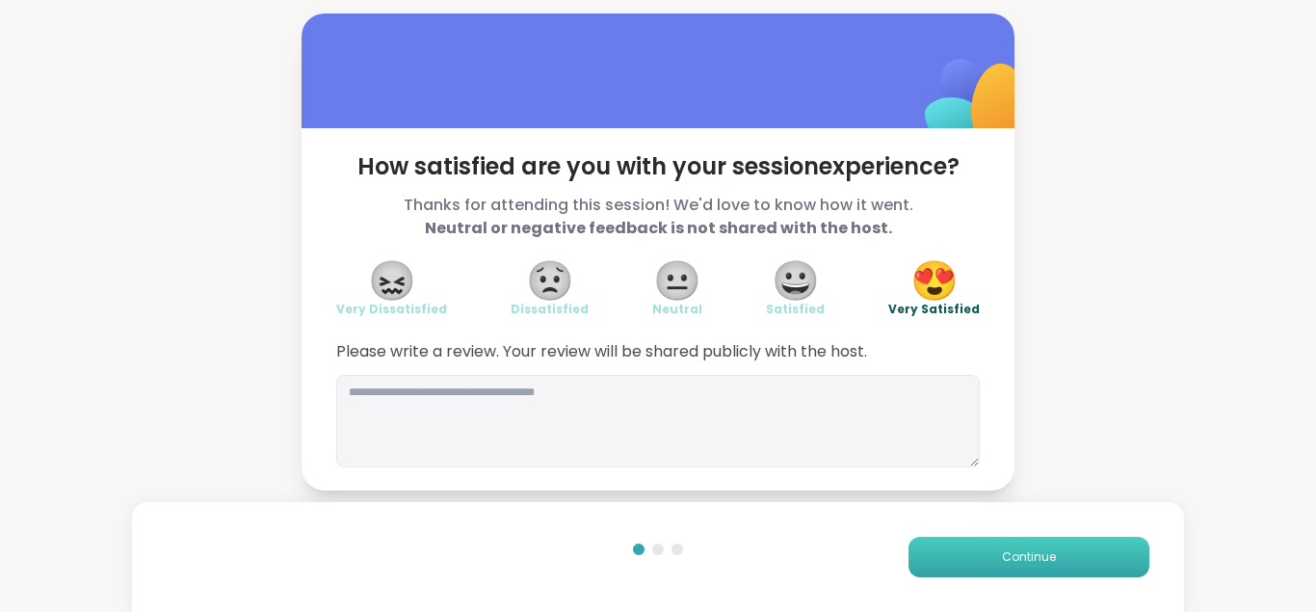
click at [1007, 550] on span "Continue" at bounding box center [1029, 556] width 54 height 17
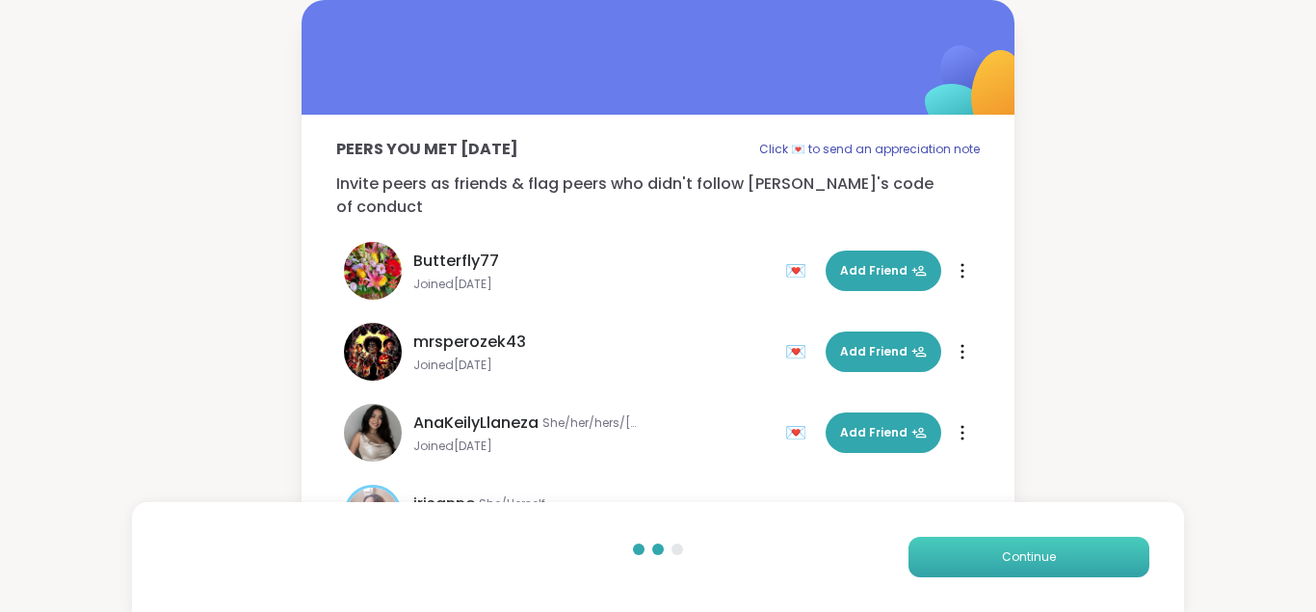
click at [1009, 559] on span "Continue" at bounding box center [1029, 556] width 54 height 17
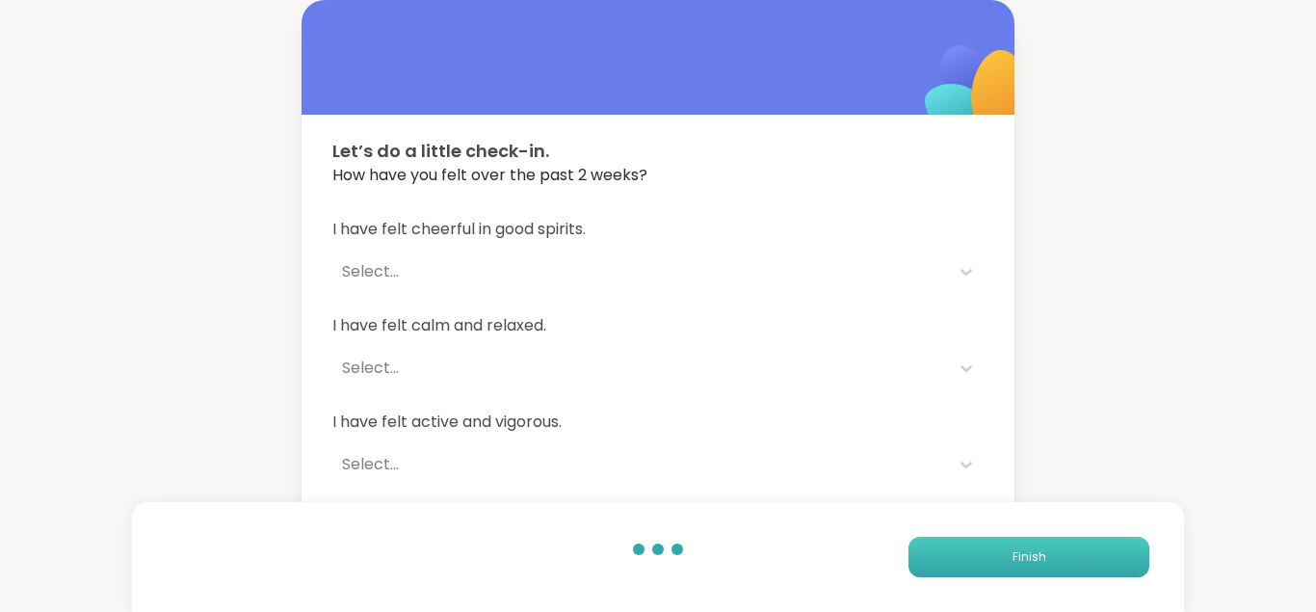
click at [1008, 563] on button "Finish" at bounding box center [1028, 556] width 241 height 40
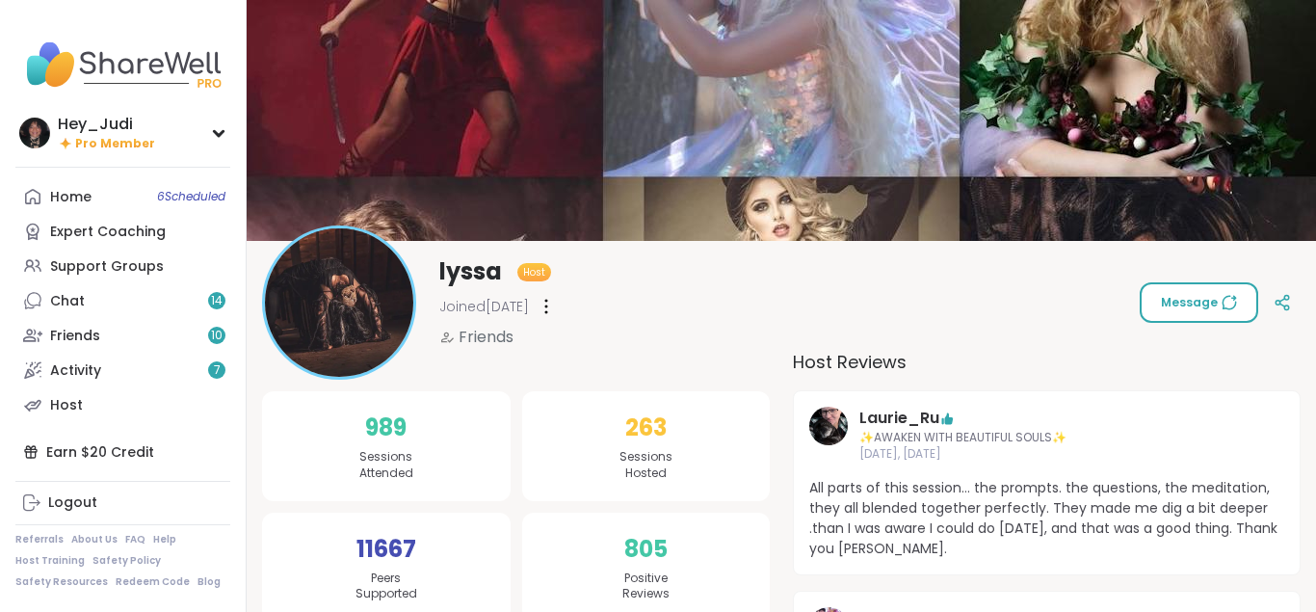
click at [1183, 301] on span "Message" at bounding box center [1199, 302] width 76 height 17
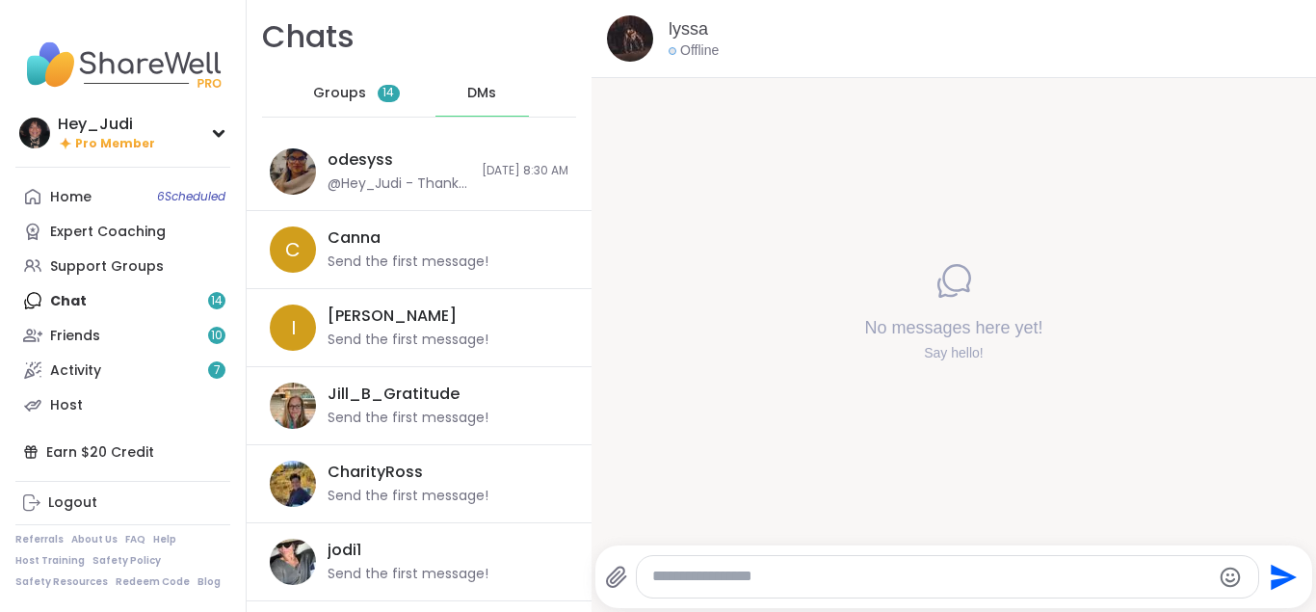
click at [946, 573] on textarea "Type your message" at bounding box center [931, 576] width 559 height 20
type textarea "**********"
click at [1227, 574] on icon "Emoji picker" at bounding box center [1232, 576] width 20 height 20
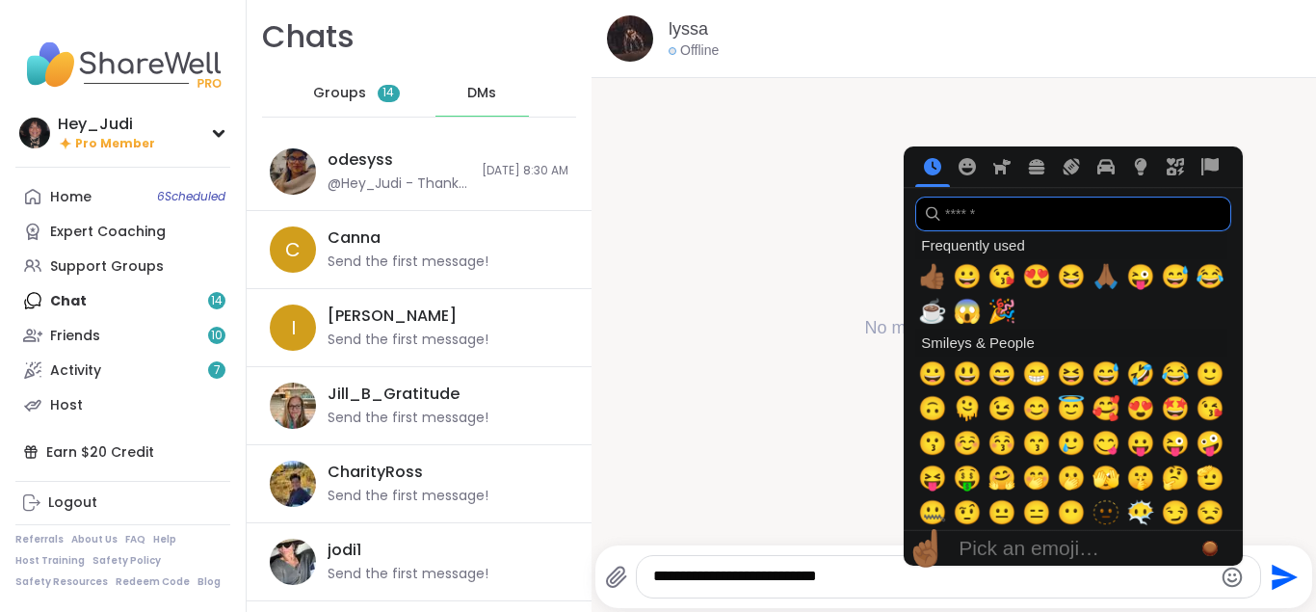
click at [947, 206] on input "search" at bounding box center [1073, 213] width 316 height 35
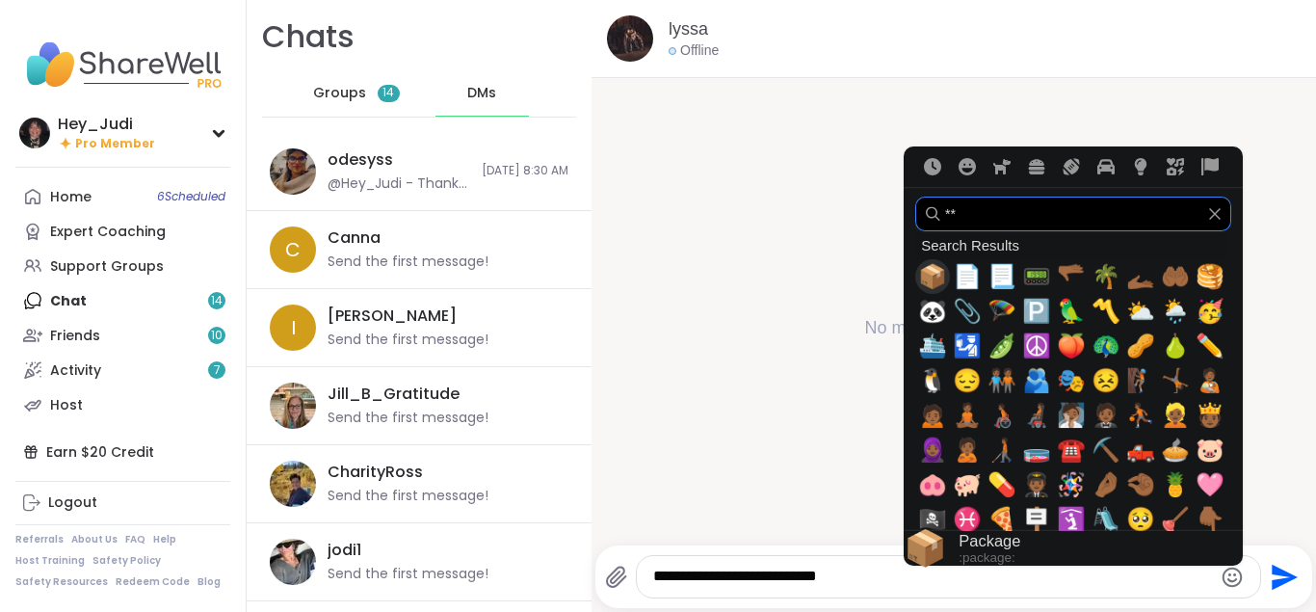
type input "*"
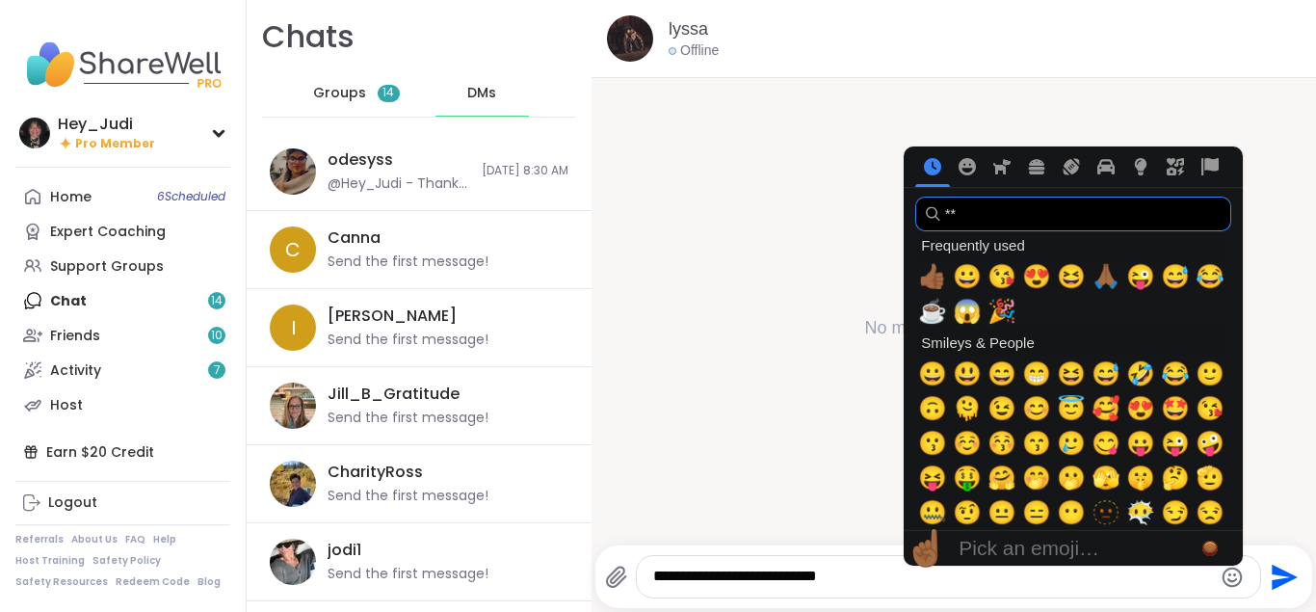
type input "***"
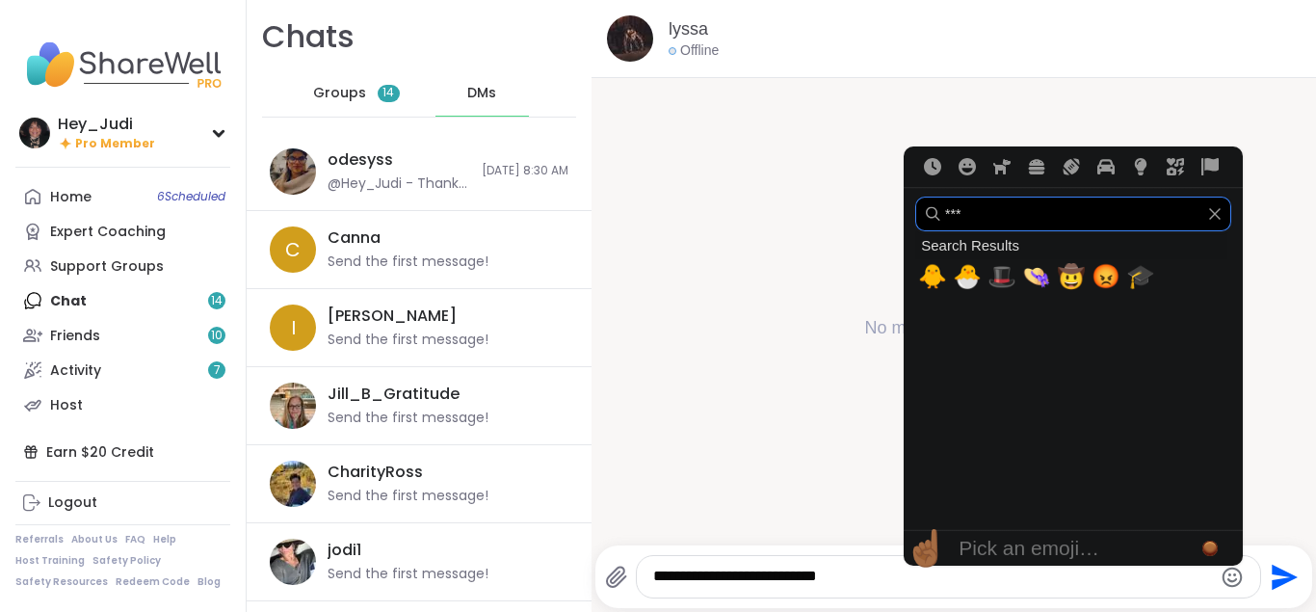
click at [1217, 218] on icon "Clear" at bounding box center [1215, 214] width 12 height 12
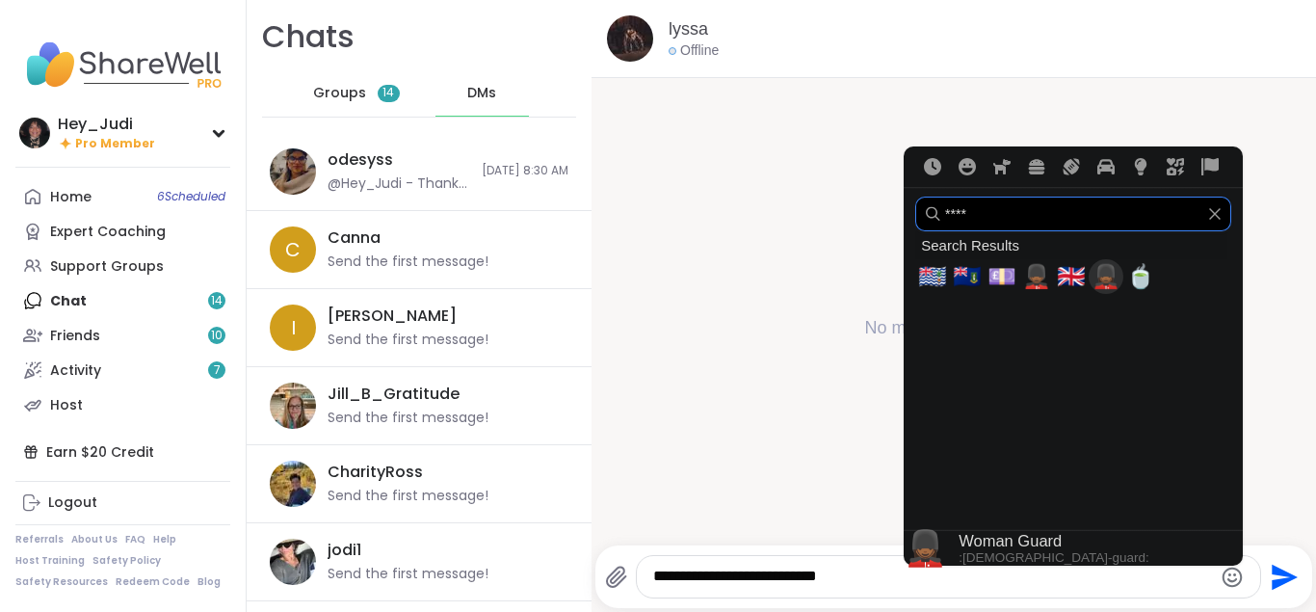
type input "****"
click at [1099, 290] on span "💂🏾‍♀️" at bounding box center [1105, 276] width 29 height 27
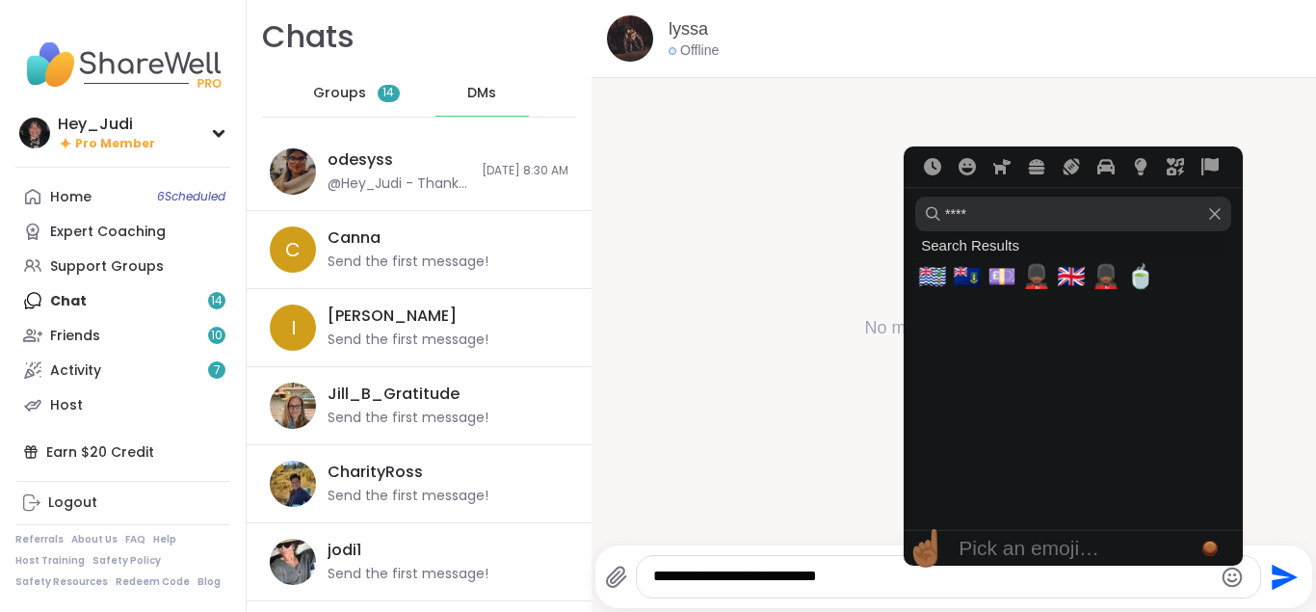
click at [866, 571] on textarea "**********" at bounding box center [932, 576] width 559 height 20
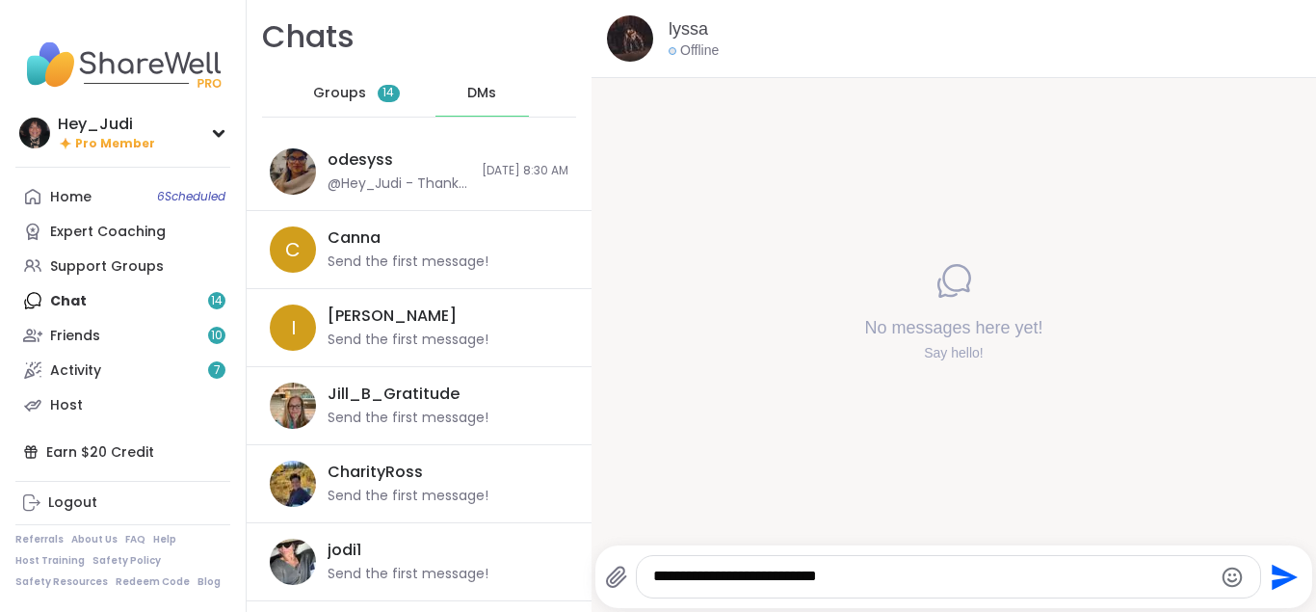
click at [1276, 576] on icon "Send" at bounding box center [1282, 577] width 31 height 31
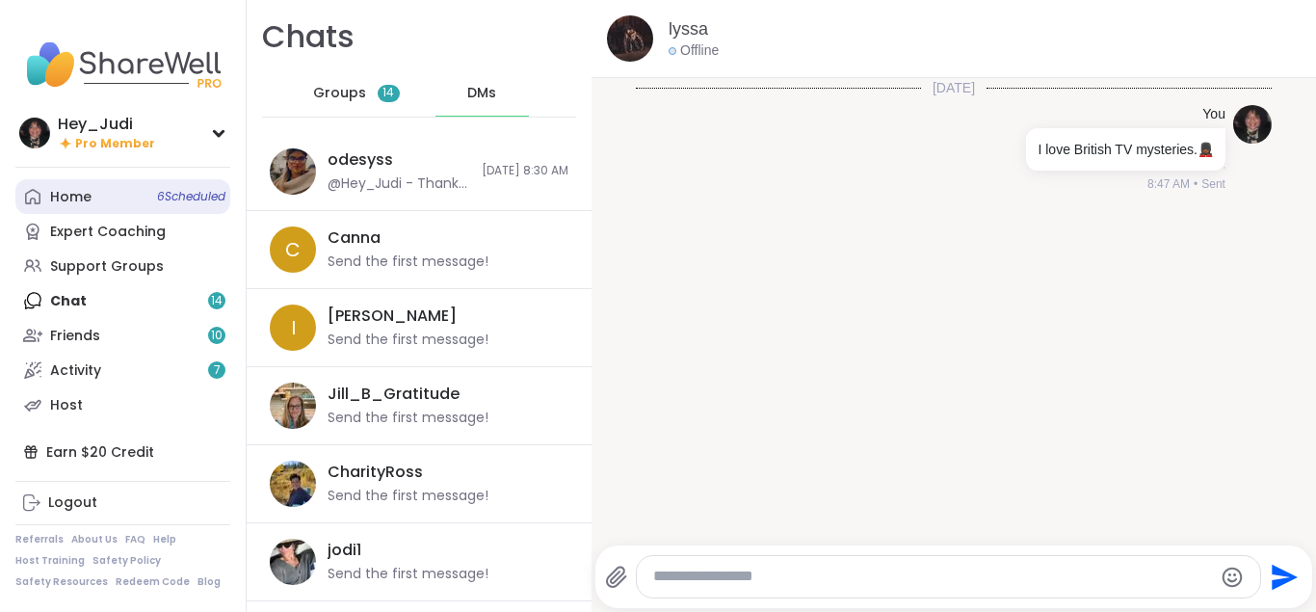
click at [102, 203] on link "Home 6 Scheduled" at bounding box center [122, 196] width 215 height 35
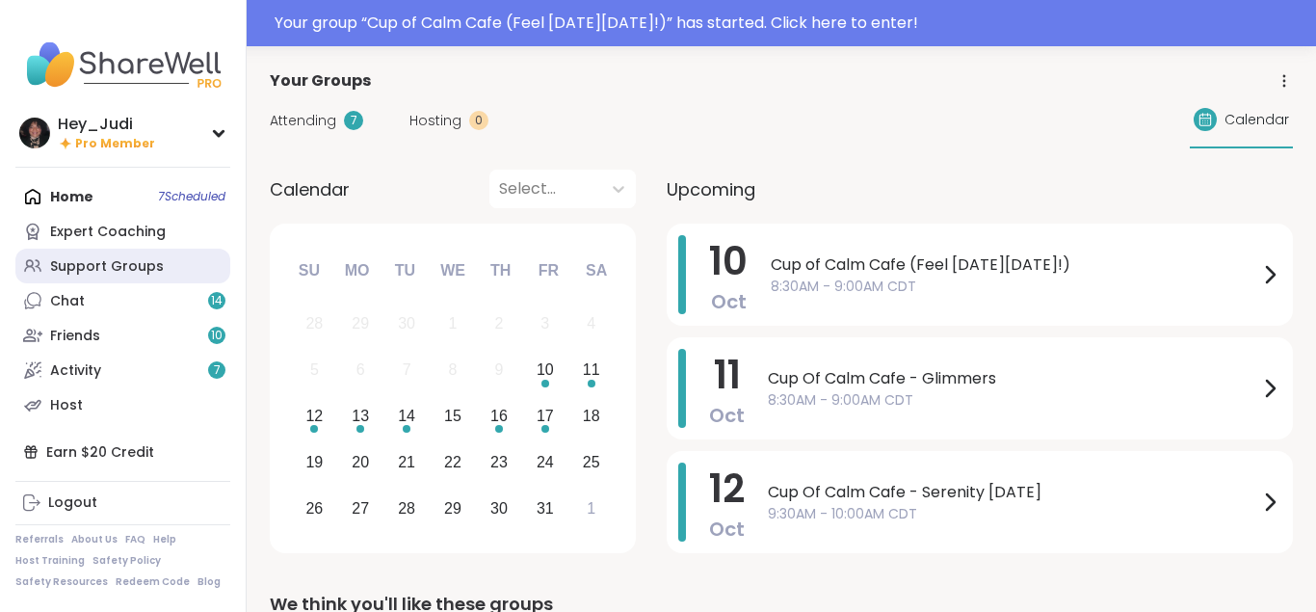
click at [100, 264] on div "Support Groups" at bounding box center [107, 266] width 114 height 19
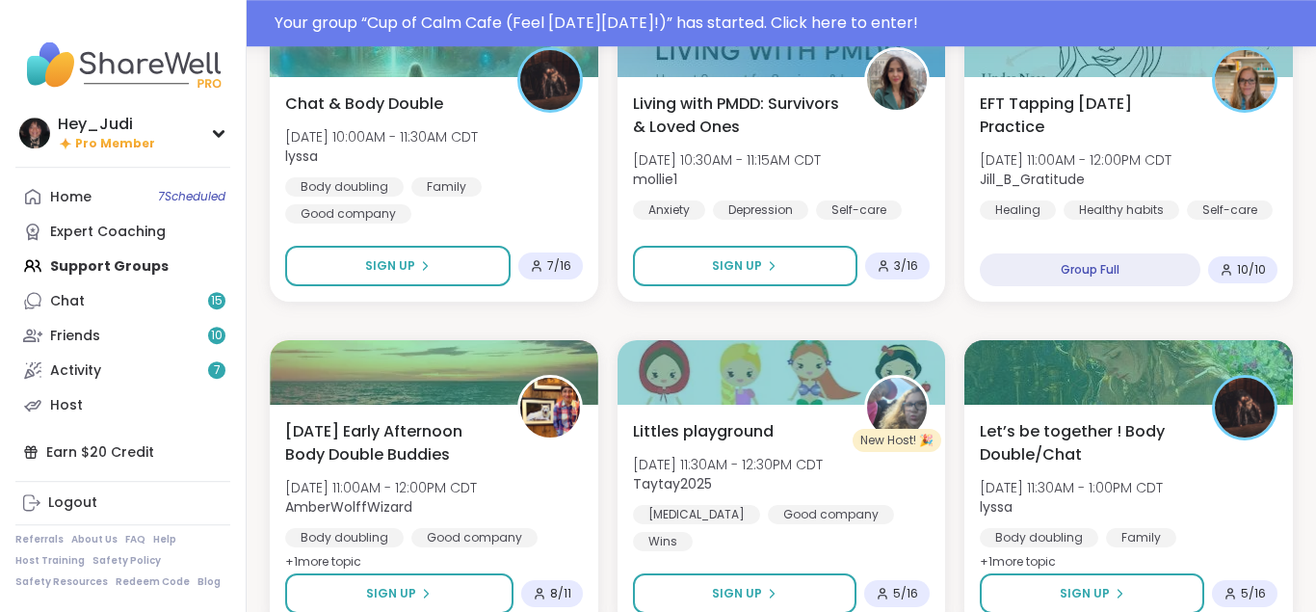
scroll to position [1270, 0]
